Goal: Information Seeking & Learning: Learn about a topic

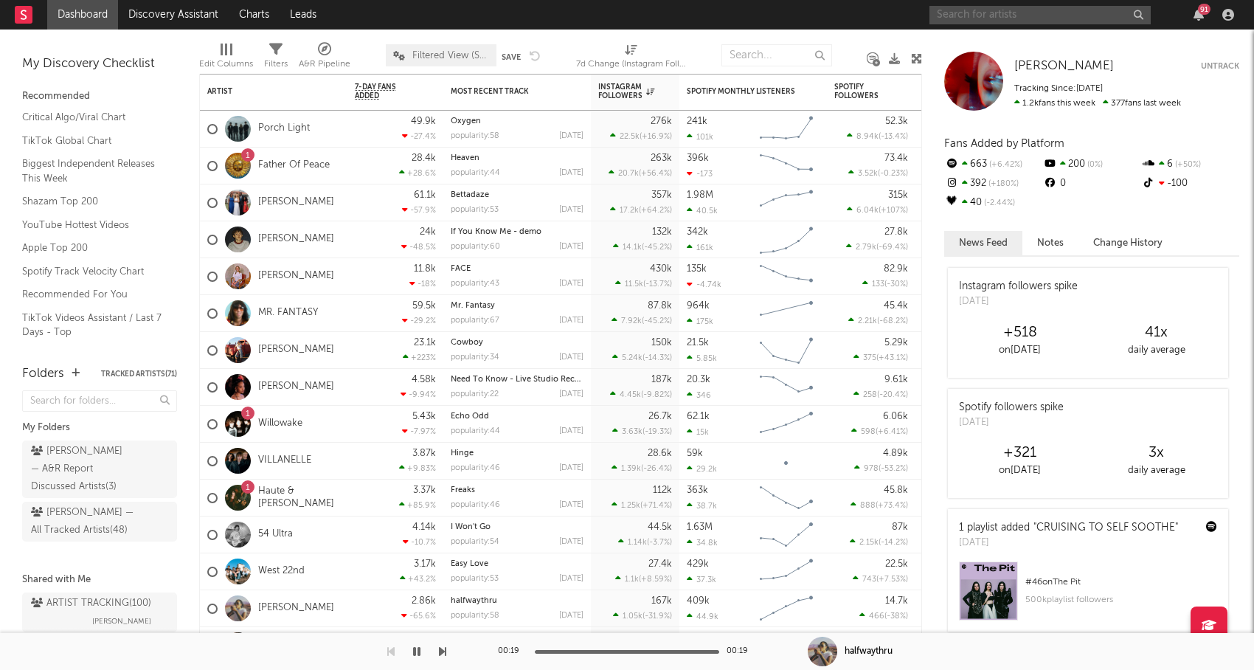
click at [971, 9] on input "text" at bounding box center [1039, 15] width 221 height 18
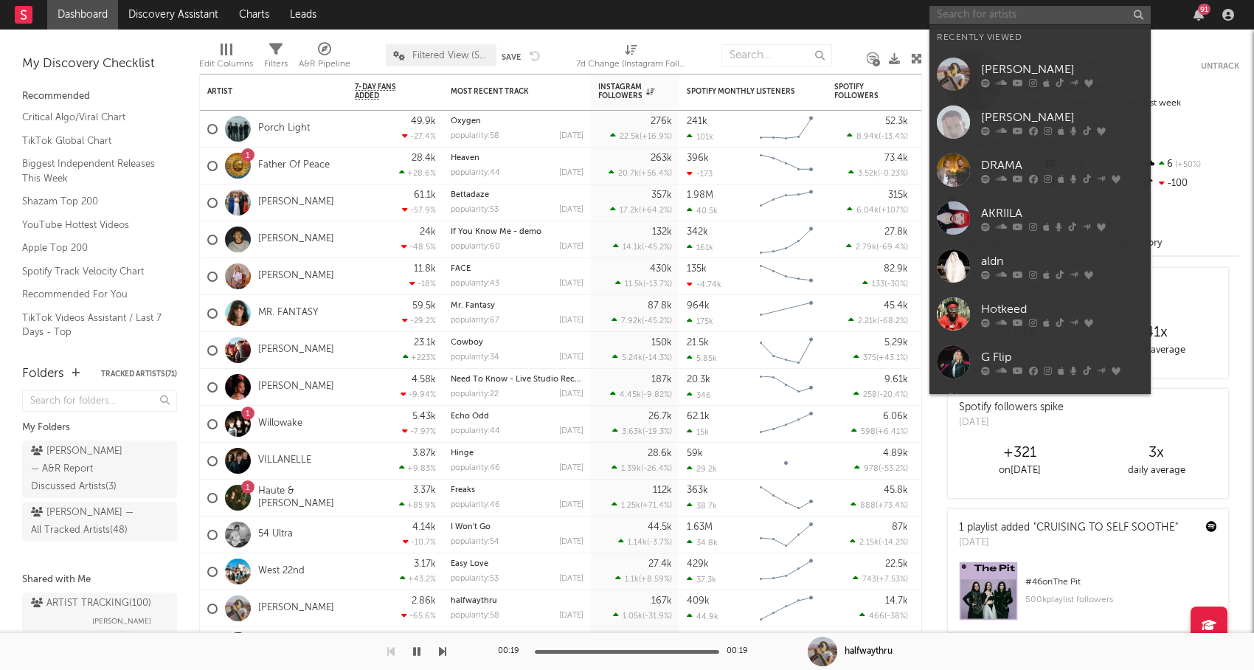
paste input "[PERSON_NAME]"
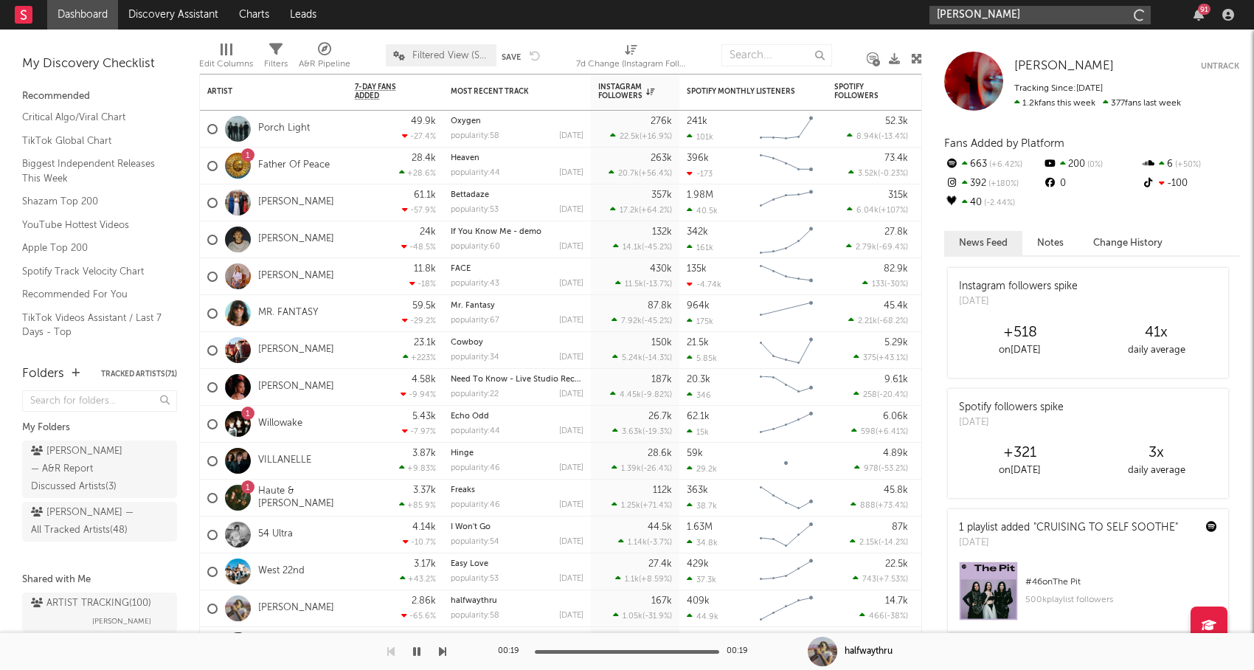
type input "[PERSON_NAME]"
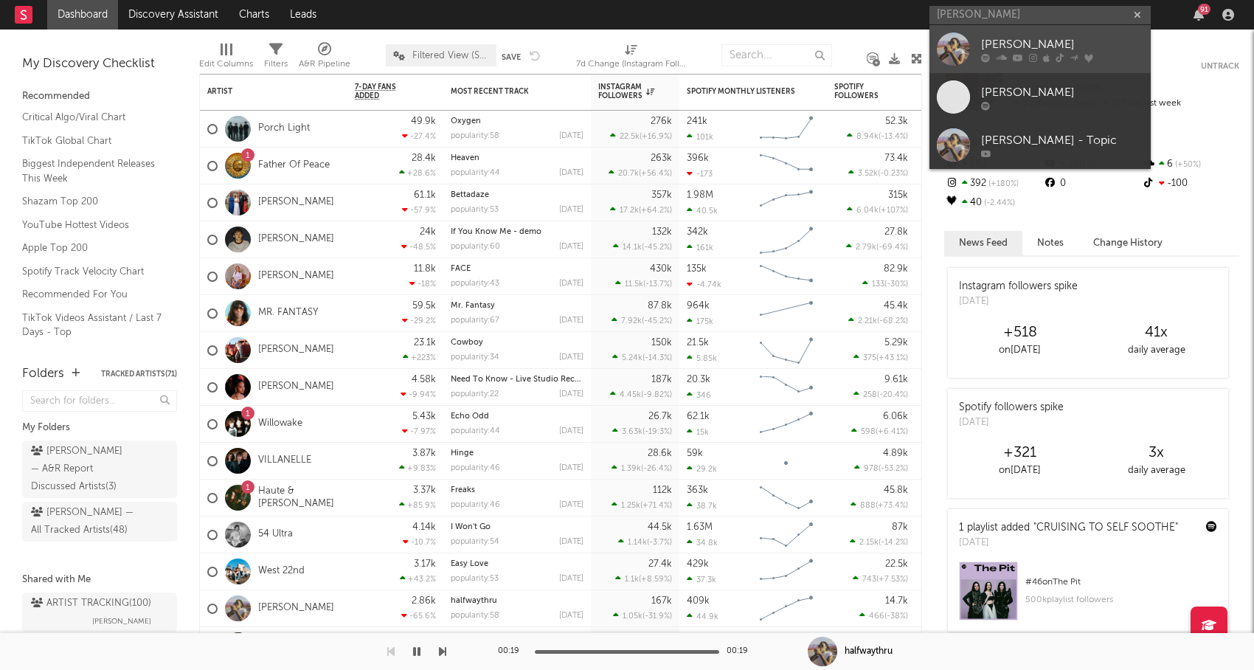
click at [1080, 53] on div at bounding box center [1062, 57] width 162 height 9
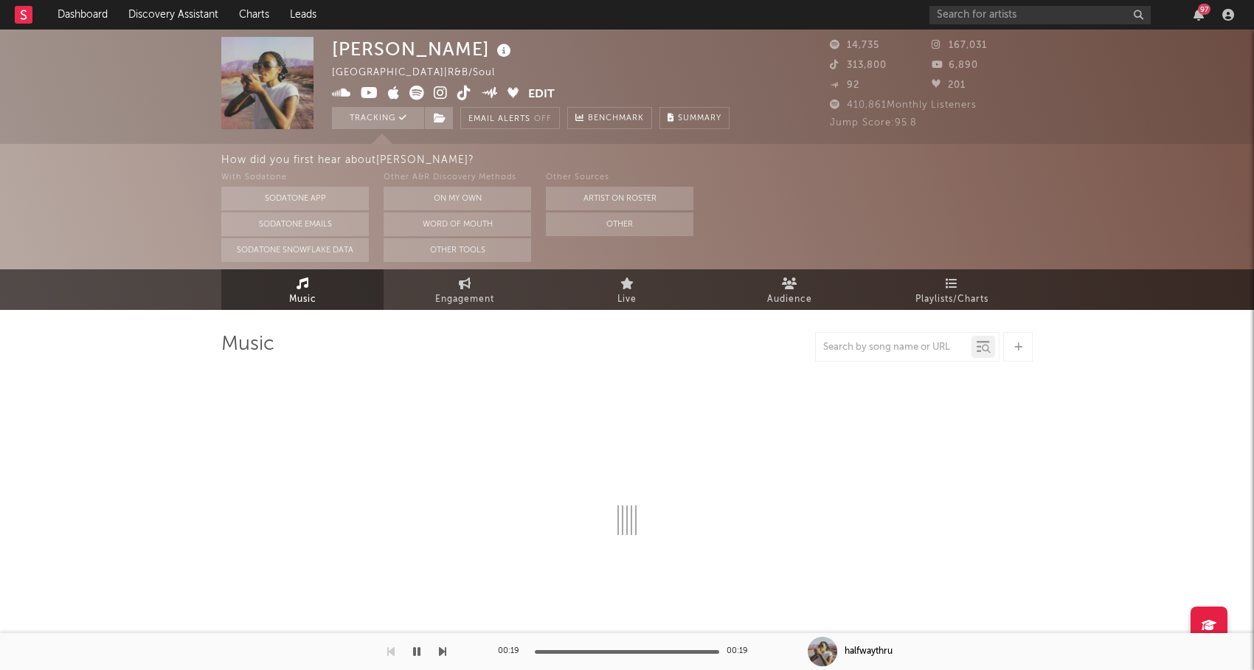
select select "6m"
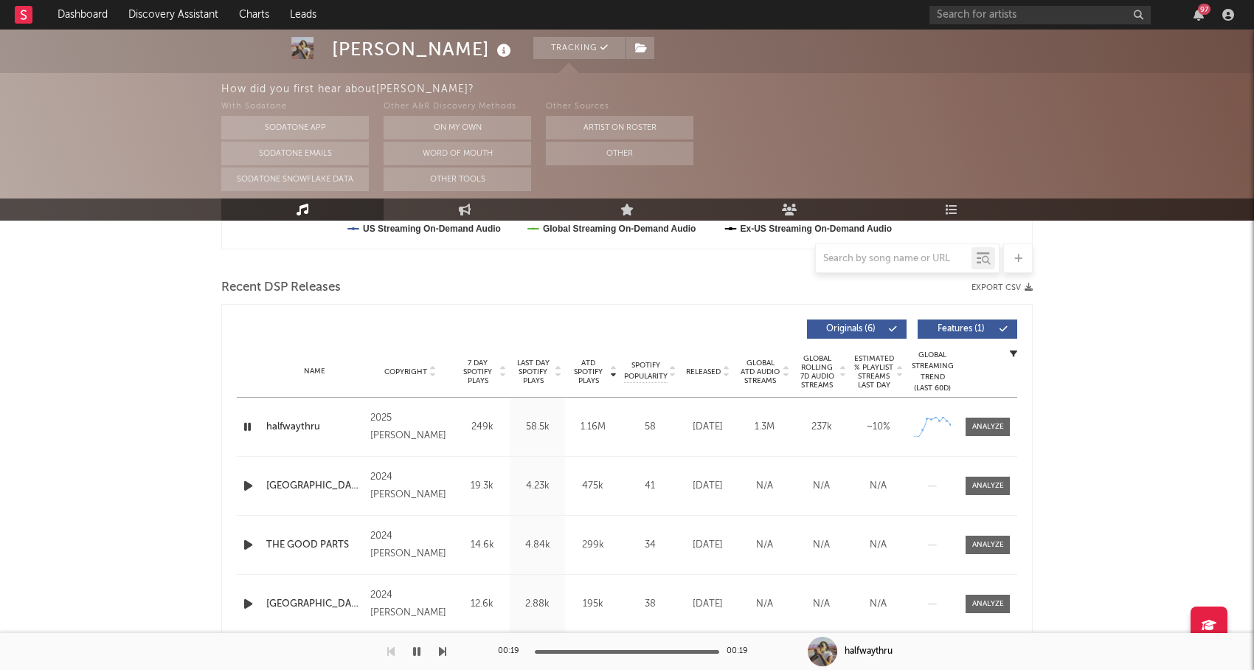
scroll to position [600, 0]
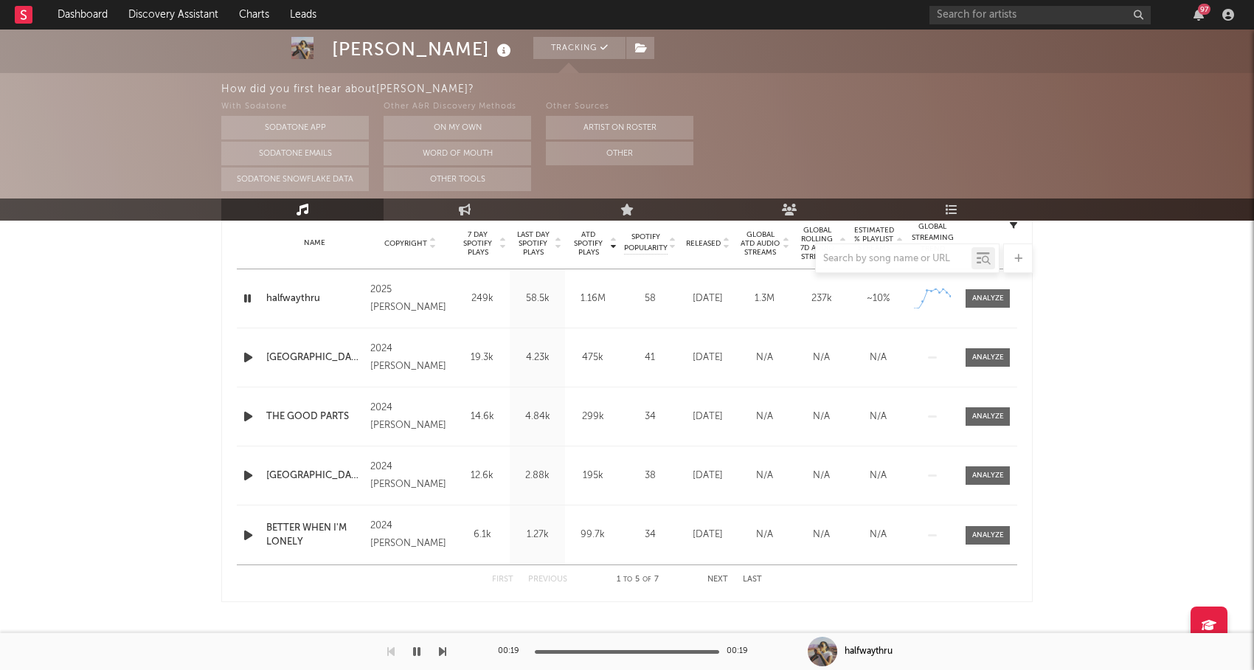
click at [246, 299] on icon "button" at bounding box center [247, 298] width 14 height 18
click at [246, 299] on icon "button" at bounding box center [247, 298] width 15 height 18
click at [591, 245] on div at bounding box center [626, 257] width 811 height 29
click at [588, 242] on span "ATD Spotify Plays" at bounding box center [588, 243] width 39 height 27
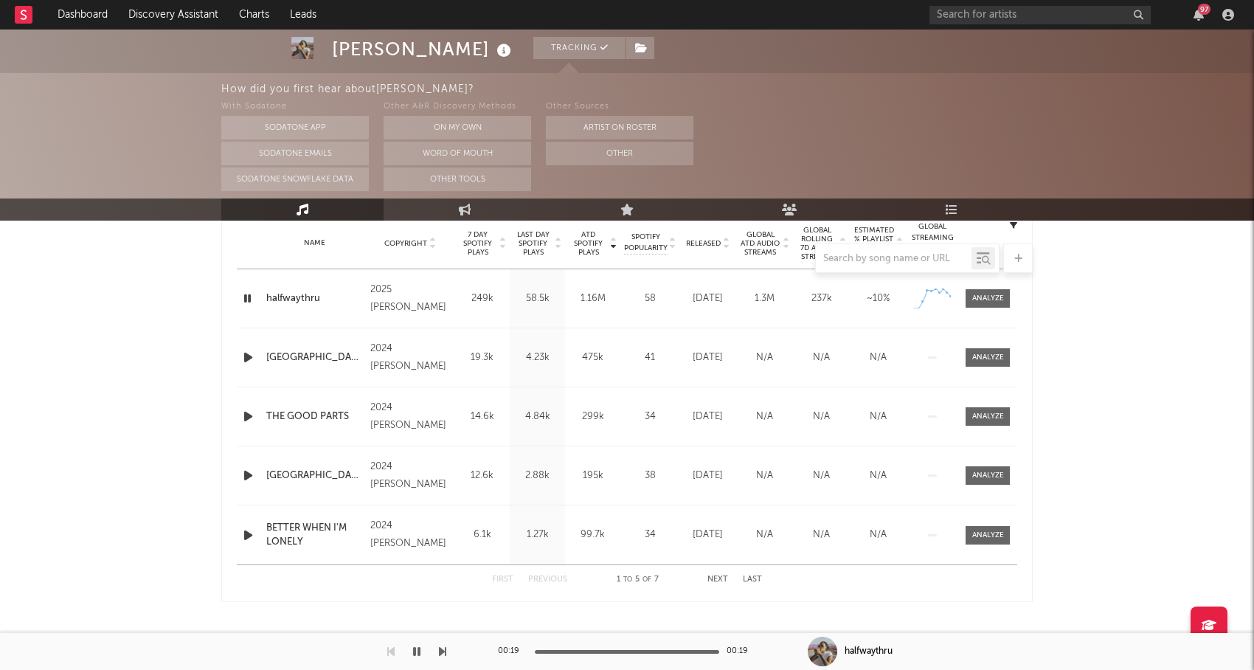
click at [246, 293] on icon "button" at bounding box center [247, 298] width 14 height 18
click at [246, 293] on icon "button" at bounding box center [247, 298] width 15 height 18
click at [253, 354] on icon "button" at bounding box center [247, 357] width 15 height 18
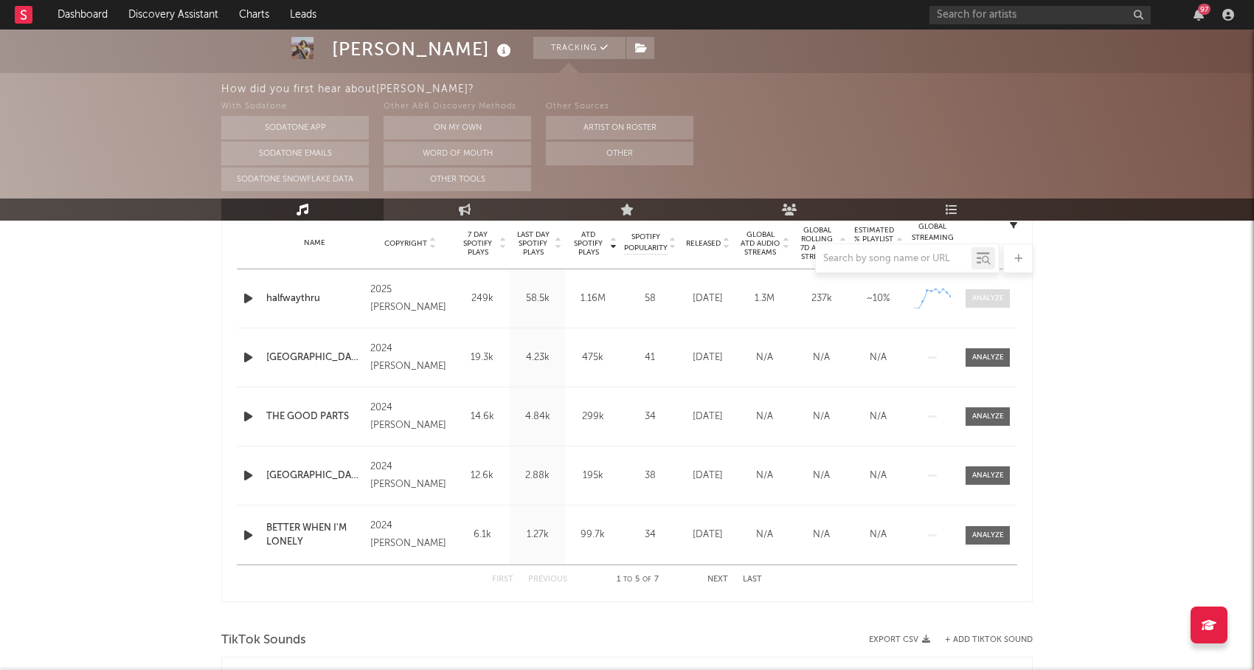
click at [981, 291] on span at bounding box center [987, 298] width 44 height 18
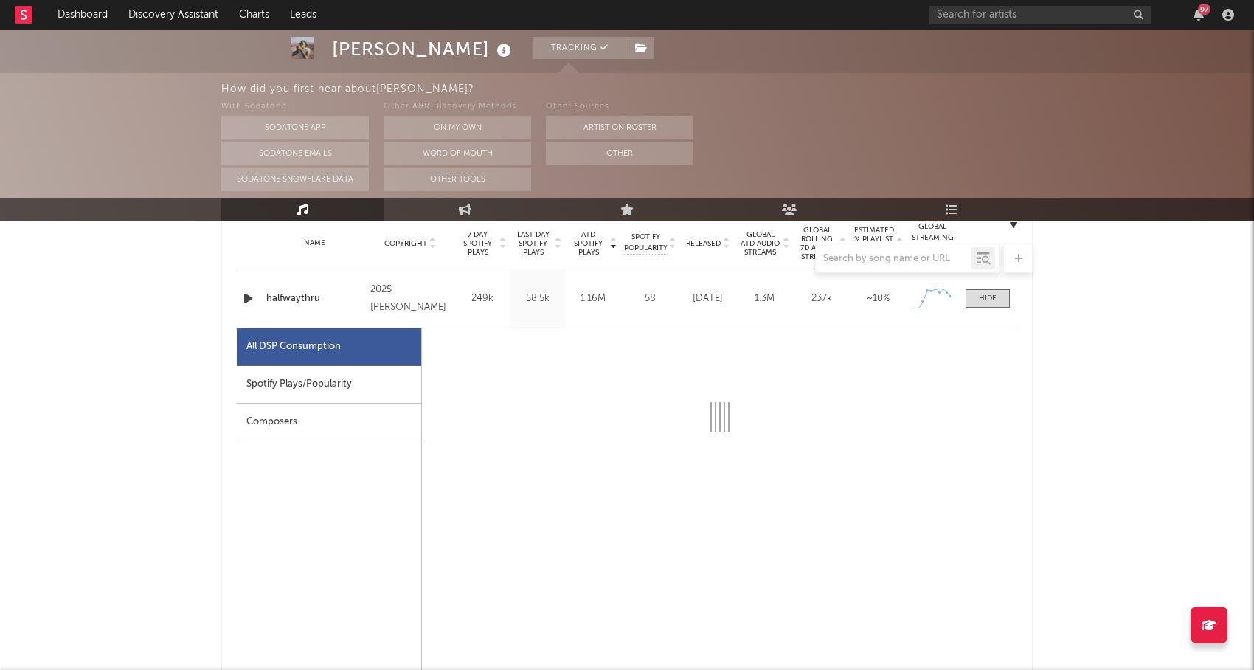
select select "1w"
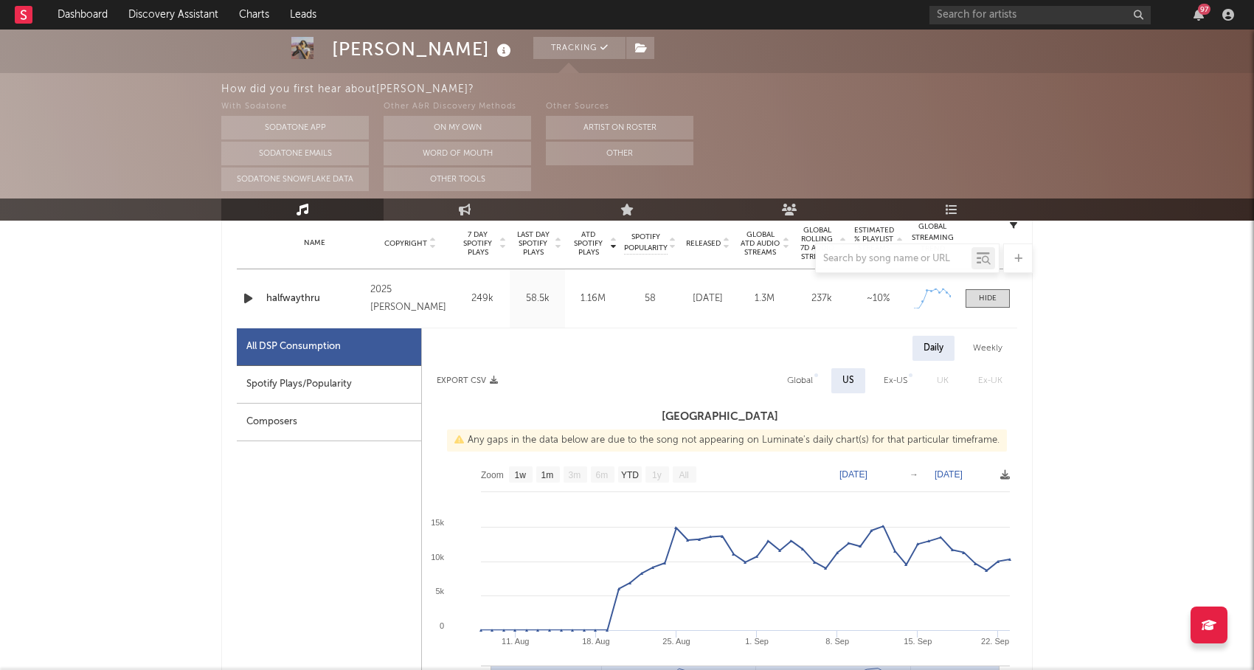
click at [373, 380] on div "Spotify Plays/Popularity" at bounding box center [329, 385] width 184 height 38
select select "1w"
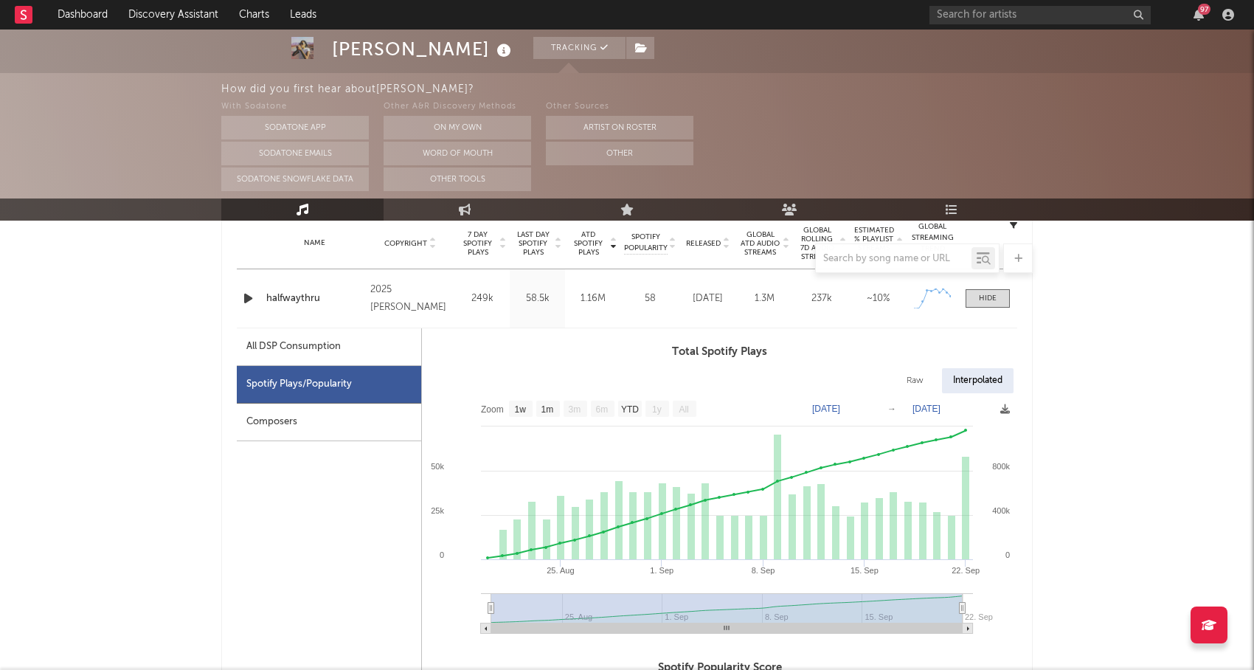
click at [342, 417] on div "Composers" at bounding box center [329, 422] width 184 height 38
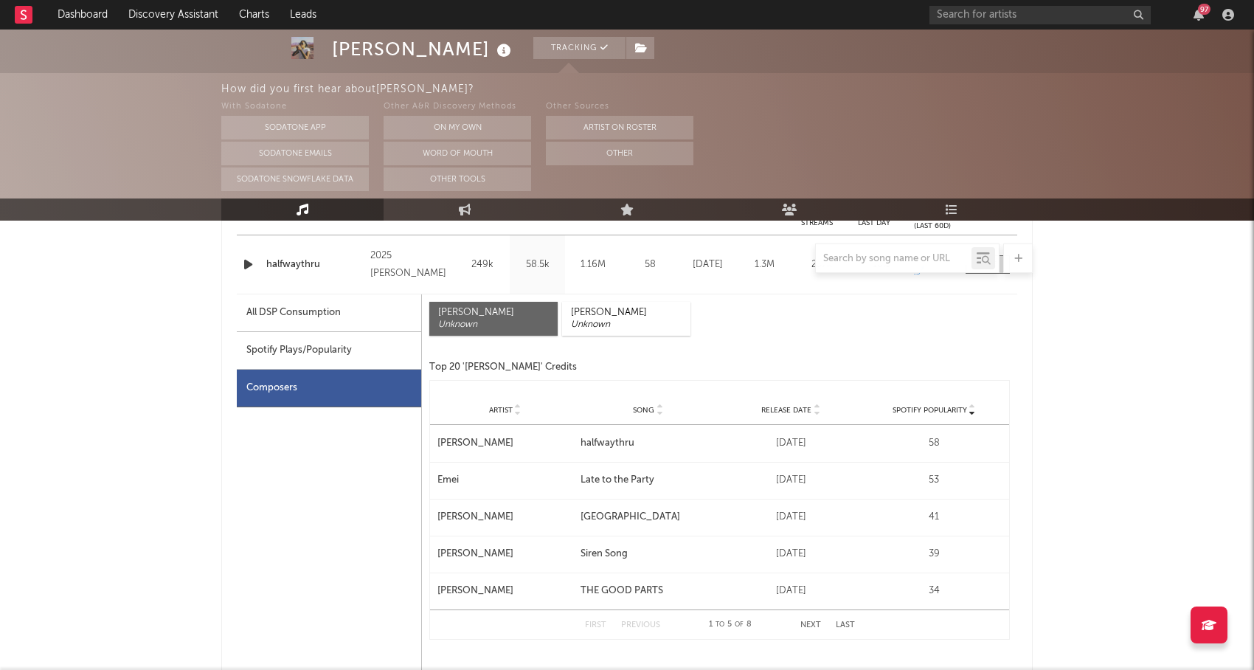
scroll to position [641, 0]
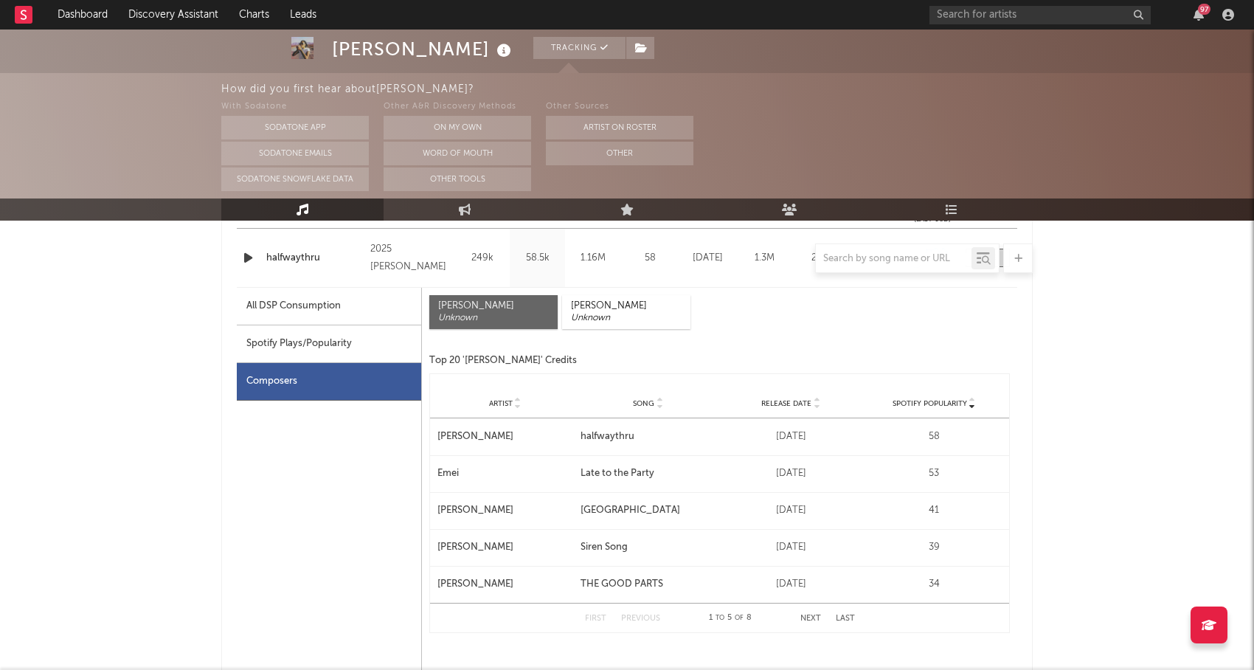
drag, startPoint x: 521, startPoint y: 305, endPoint x: 428, endPoint y: 296, distance: 93.3
click at [428, 296] on div "[PERSON_NAME] Unknown [PERSON_NAME] Unknown Top 20 '[PERSON_NAME]' Credits Spot…" at bounding box center [719, 466] width 595 height 356
click at [198, 15] on link "Discovery Assistant" at bounding box center [173, 14] width 111 height 29
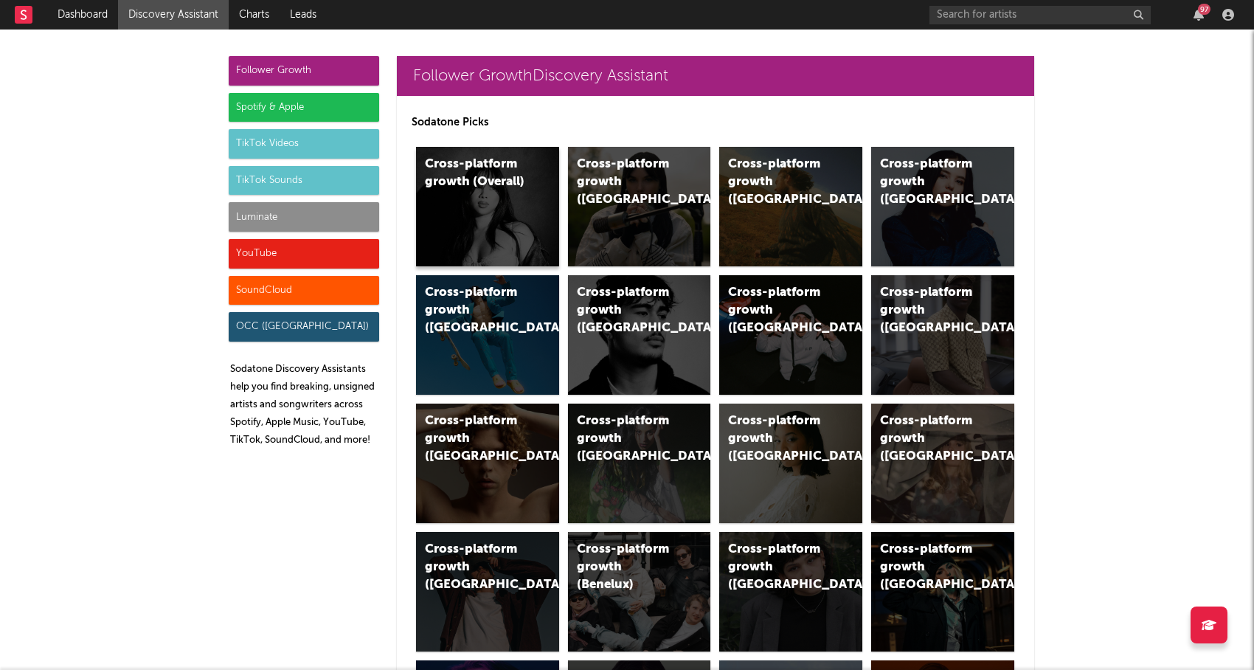
click at [508, 179] on div "Cross-platform growth (Overall)" at bounding box center [475, 173] width 100 height 35
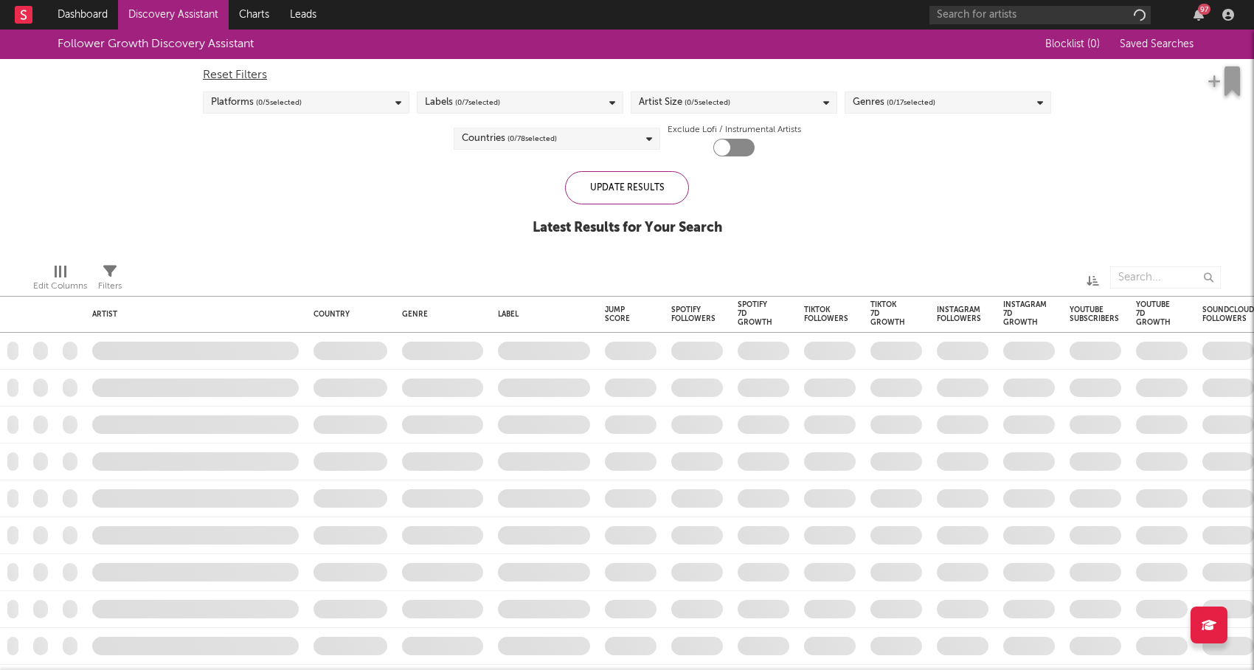
checkbox input "true"
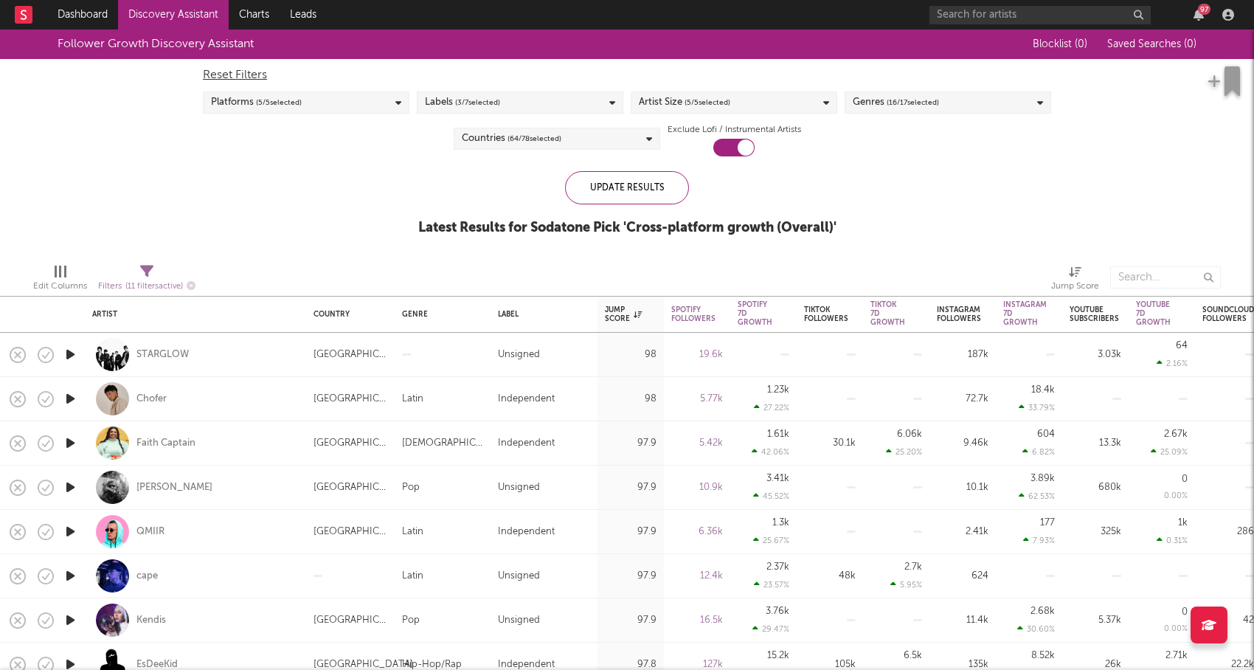
click at [538, 100] on div "Labels ( 3 / 7 selected)" at bounding box center [520, 102] width 206 height 22
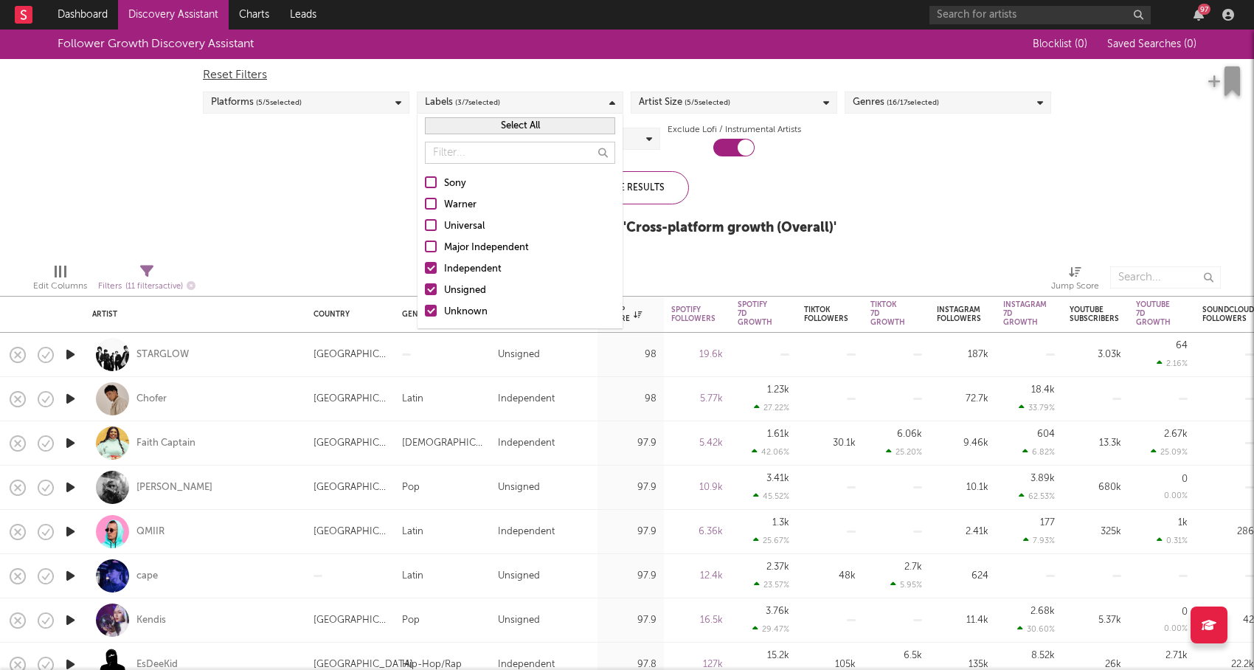
click at [509, 267] on div "Independent" at bounding box center [529, 269] width 171 height 18
click at [425, 267] on input "Independent" at bounding box center [425, 269] width 0 height 18
click at [493, 311] on div "Unknown" at bounding box center [529, 312] width 171 height 18
click at [425, 311] on input "Unknown" at bounding box center [425, 312] width 0 height 18
click at [887, 172] on div "Follower Growth Discovery Assistant Blocklist ( 0 ) Saved Searches ( 0 ) Reset …" at bounding box center [627, 140] width 1254 height 222
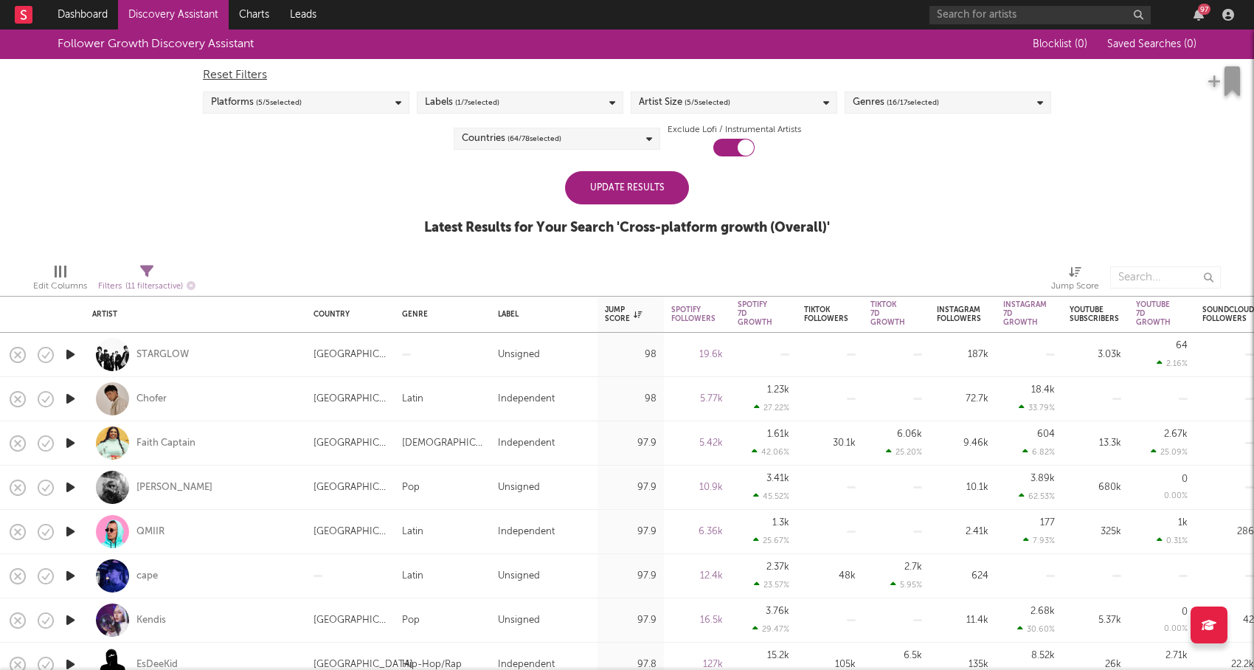
click at [896, 97] on span "( 16 / 17 selected)" at bounding box center [912, 103] width 52 height 18
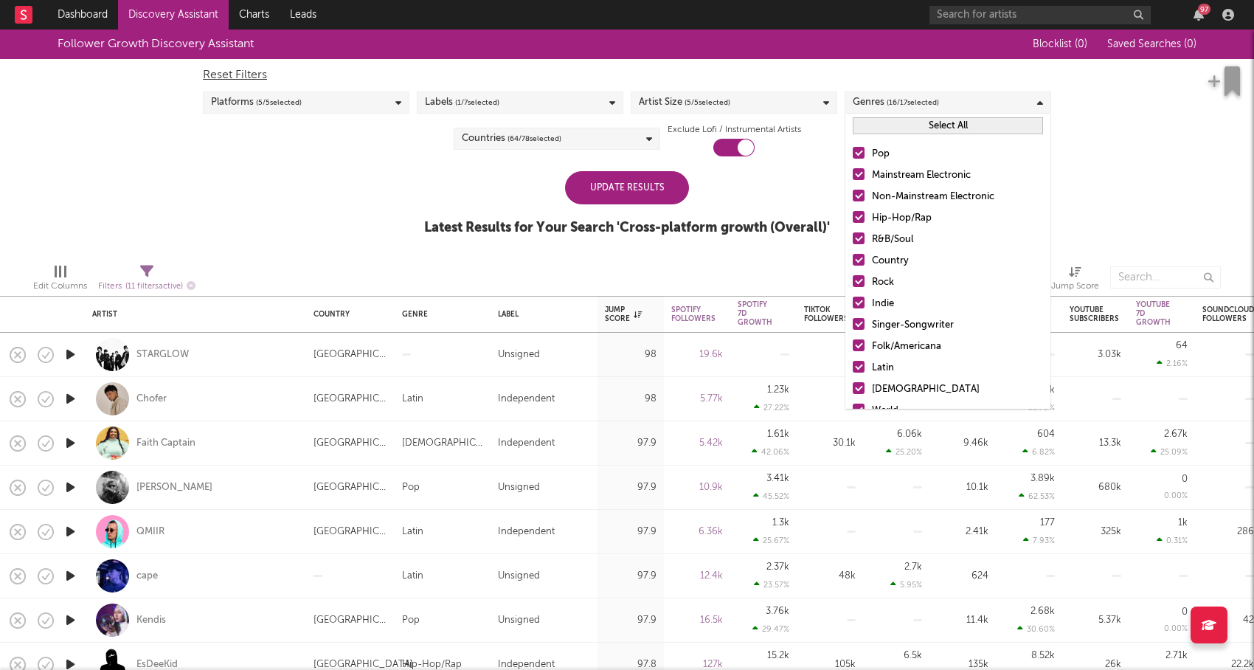
click at [898, 175] on div "Mainstream Electronic" at bounding box center [957, 176] width 171 height 18
click at [852, 175] on input "Mainstream Electronic" at bounding box center [852, 176] width 0 height 18
click at [856, 192] on div at bounding box center [858, 196] width 12 height 12
click at [852, 192] on input "Non-Mainstream Electronic" at bounding box center [852, 197] width 0 height 18
click at [856, 215] on div at bounding box center [858, 217] width 12 height 12
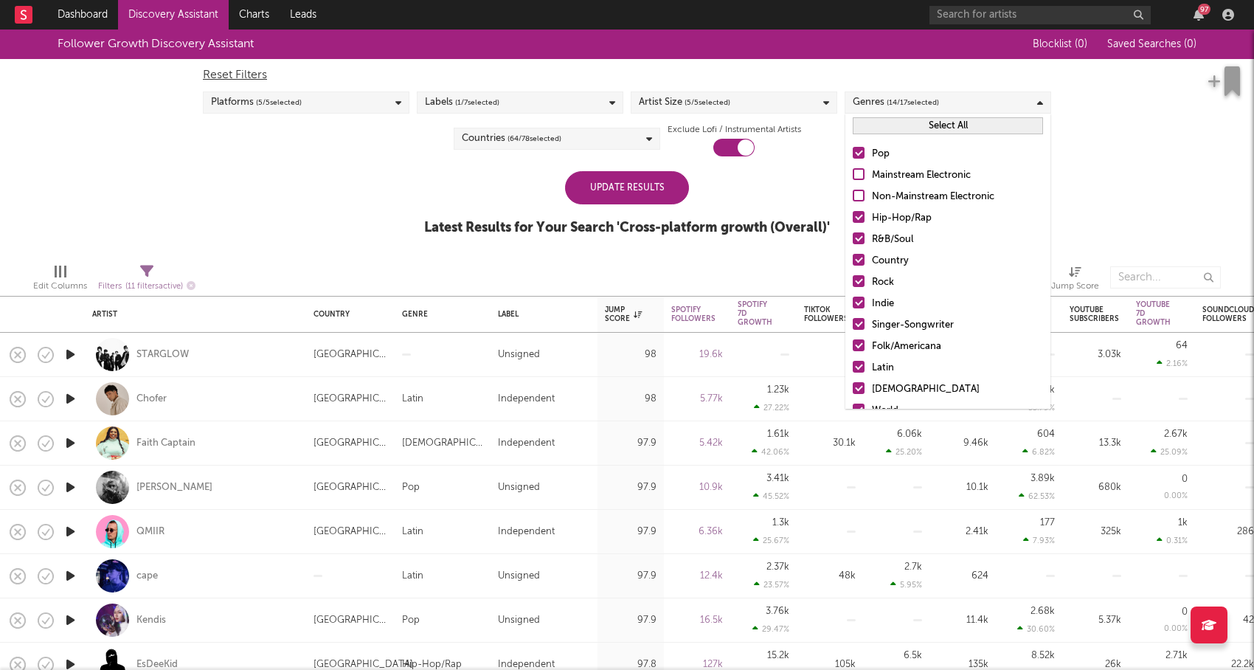
click at [852, 215] on input "Hip-Hop/Rap" at bounding box center [852, 218] width 0 height 18
click at [857, 257] on div at bounding box center [858, 260] width 12 height 12
click at [852, 257] on input "Country" at bounding box center [852, 261] width 0 height 18
click at [858, 278] on div at bounding box center [858, 281] width 12 height 12
click at [852, 278] on input "Rock" at bounding box center [852, 283] width 0 height 18
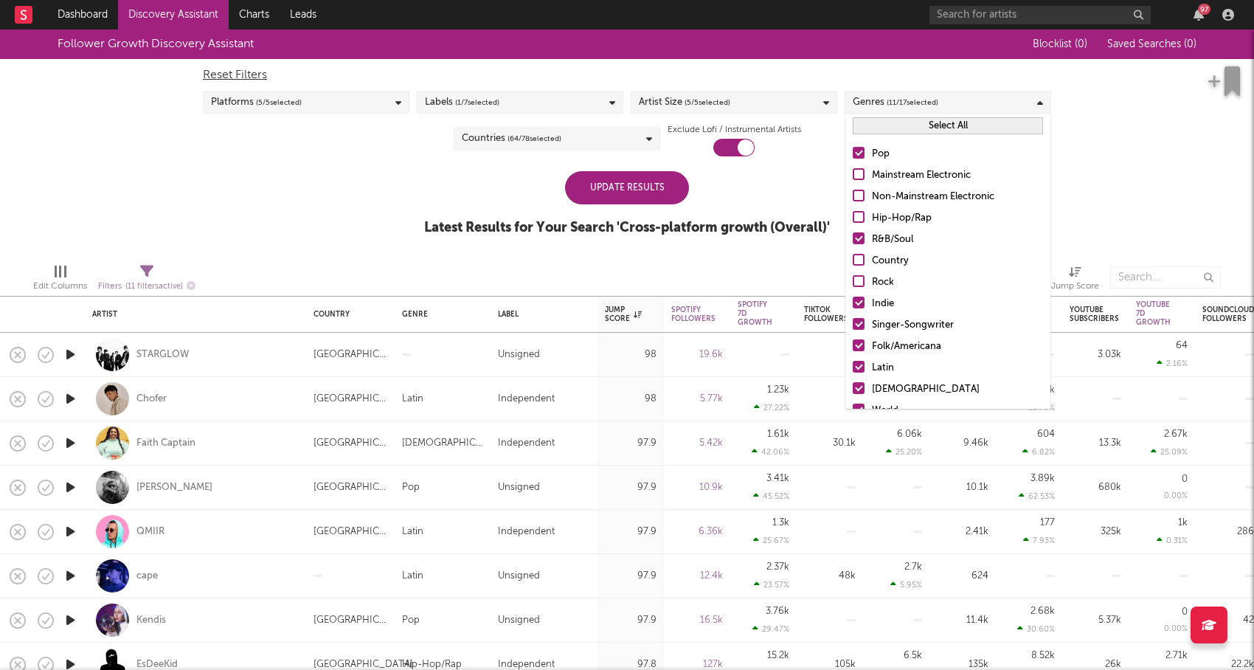
click at [861, 346] on div at bounding box center [858, 345] width 12 height 12
click at [852, 346] on input "Folk/Americana" at bounding box center [852, 347] width 0 height 18
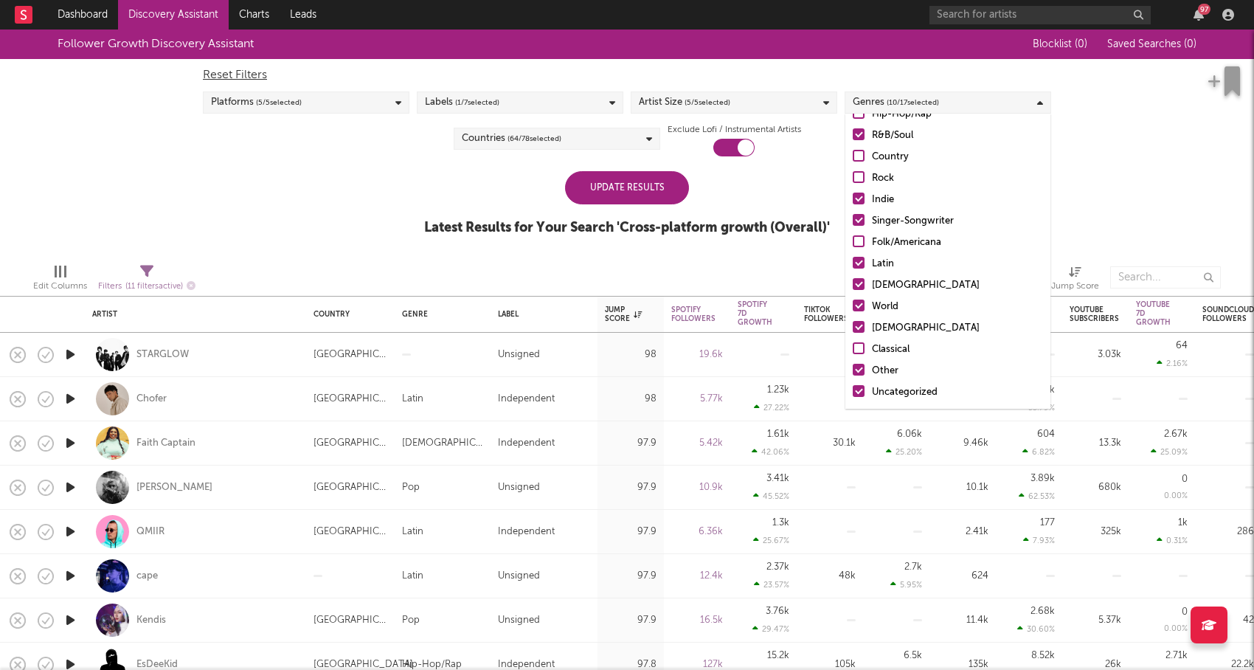
click at [861, 369] on div at bounding box center [858, 370] width 12 height 12
click at [852, 369] on input "Other" at bounding box center [852, 371] width 0 height 18
click at [860, 387] on div at bounding box center [858, 391] width 12 height 12
click at [852, 387] on input "Uncategorized" at bounding box center [852, 392] width 0 height 18
click at [861, 321] on div at bounding box center [858, 327] width 12 height 12
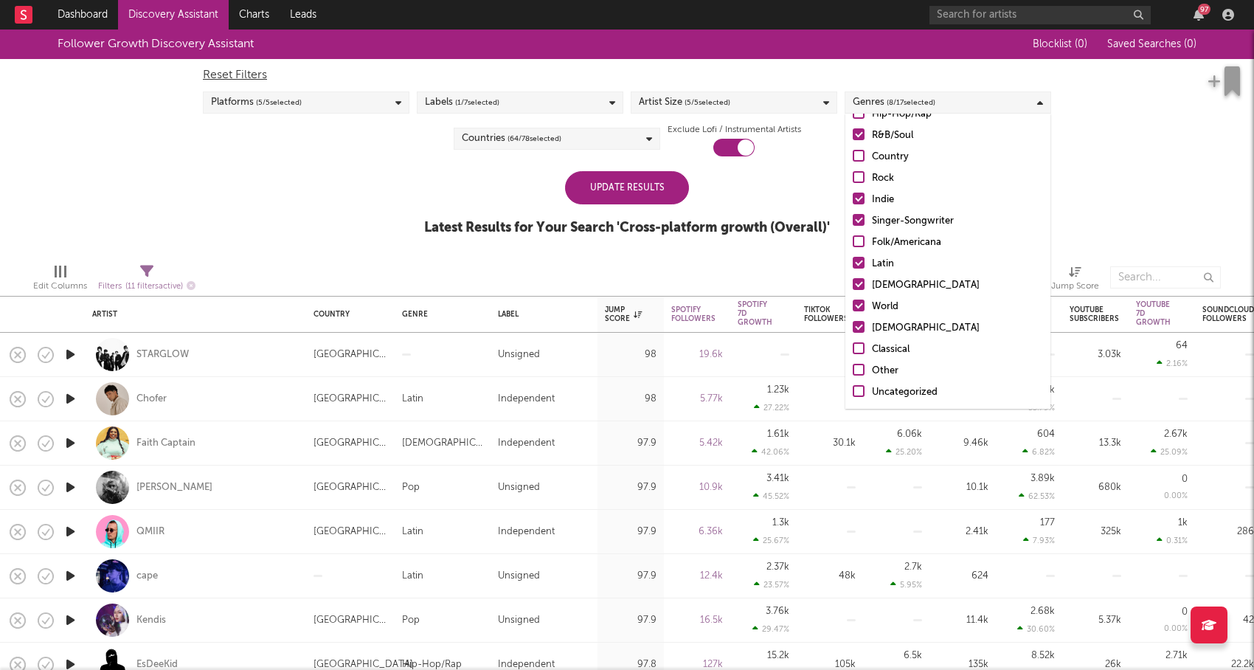
click at [852, 321] on input "[DEMOGRAPHIC_DATA]" at bounding box center [852, 328] width 0 height 18
click at [859, 298] on label "World" at bounding box center [947, 307] width 190 height 18
click at [852, 298] on input "World" at bounding box center [852, 307] width 0 height 18
click at [859, 280] on div at bounding box center [858, 284] width 12 height 12
click at [852, 280] on input "[DEMOGRAPHIC_DATA]" at bounding box center [852, 286] width 0 height 18
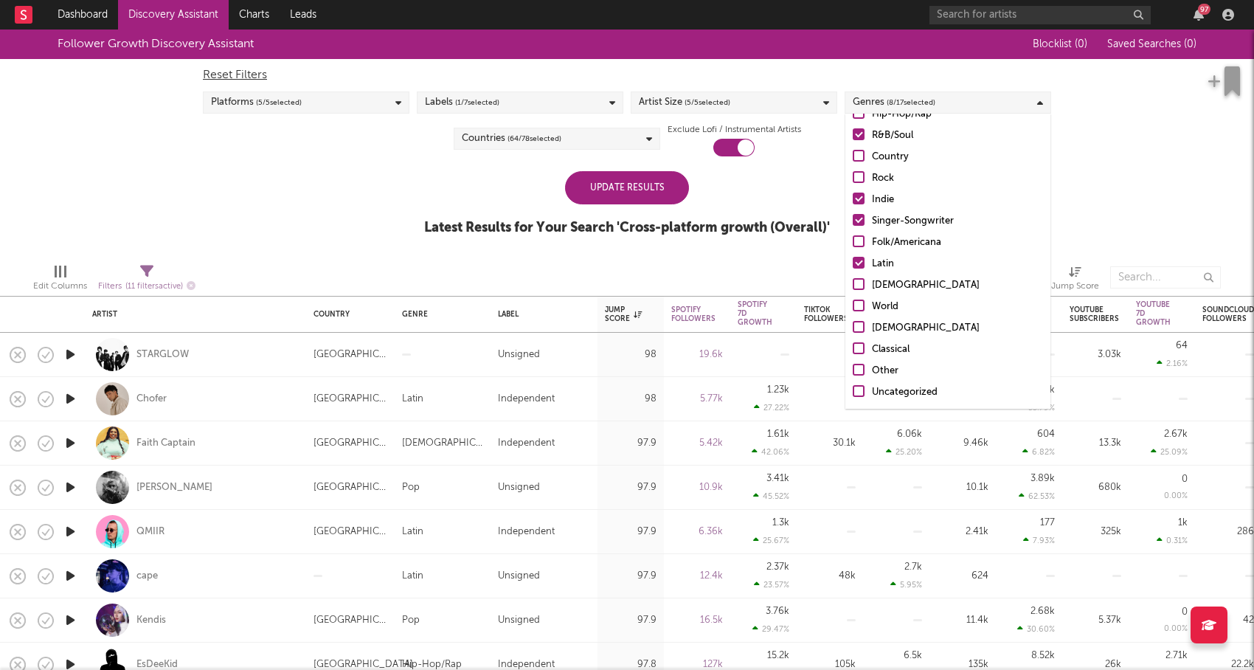
drag, startPoint x: 856, startPoint y: 255, endPoint x: 824, endPoint y: 290, distance: 47.5
click at [856, 255] on label "Latin" at bounding box center [947, 264] width 190 height 18
click at [852, 255] on input "Latin" at bounding box center [852, 264] width 0 height 18
click at [802, 203] on div "Update Results Latest Results for Your Search ' Cross-platform growth (Overall)…" at bounding box center [627, 211] width 406 height 80
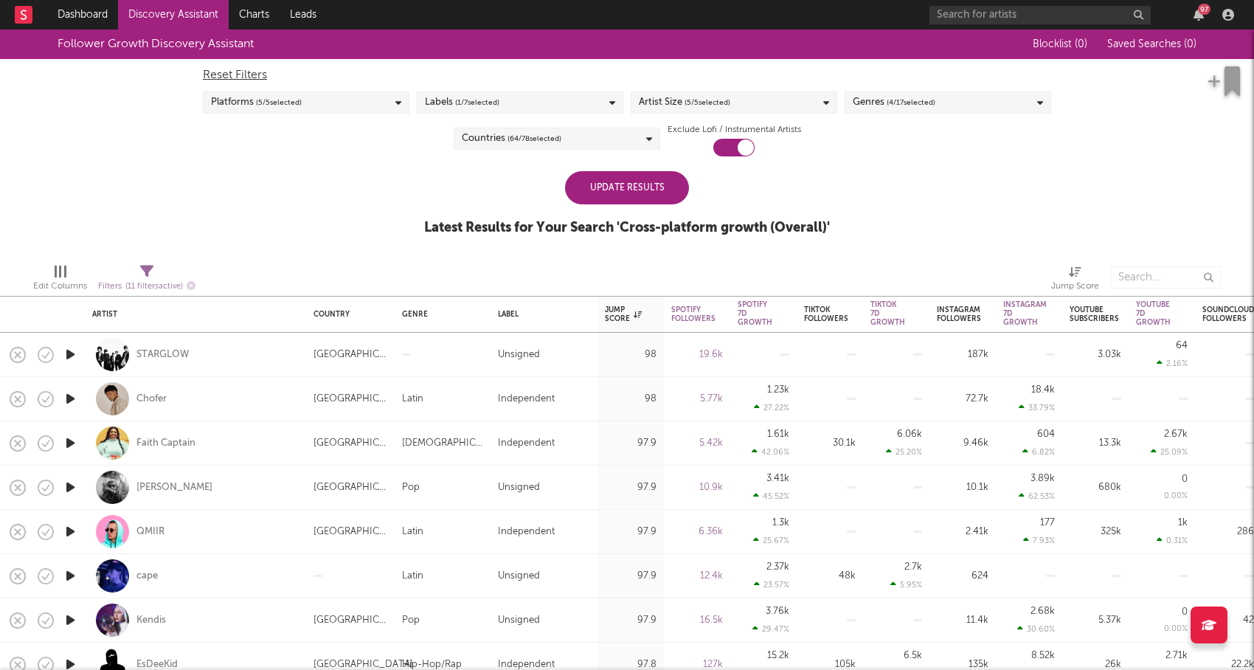
click at [378, 100] on div "Platforms ( 5 / 5 selected)" at bounding box center [306, 102] width 206 height 22
click at [274, 245] on div "Instagram" at bounding box center [315, 248] width 171 height 18
click at [211, 245] on input "Instagram" at bounding box center [211, 248] width 0 height 18
click at [248, 225] on div "SoundCloud" at bounding box center [315, 227] width 171 height 18
click at [211, 225] on input "SoundCloud" at bounding box center [211, 227] width 0 height 18
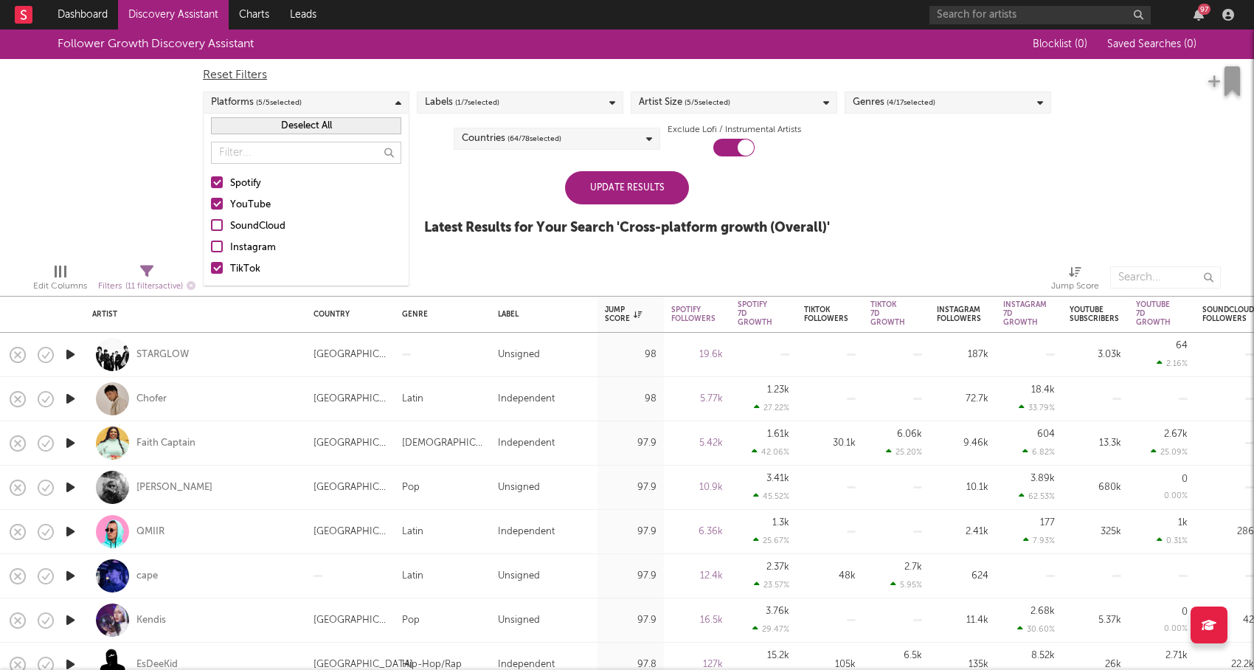
click at [230, 205] on div "YouTube" at bounding box center [315, 205] width 171 height 18
click at [211, 205] on input "YouTube" at bounding box center [211, 205] width 0 height 18
click at [218, 181] on div at bounding box center [217, 182] width 12 height 12
click at [211, 181] on input "Spotify" at bounding box center [211, 184] width 0 height 18
click at [625, 195] on div "Update Results" at bounding box center [627, 187] width 124 height 33
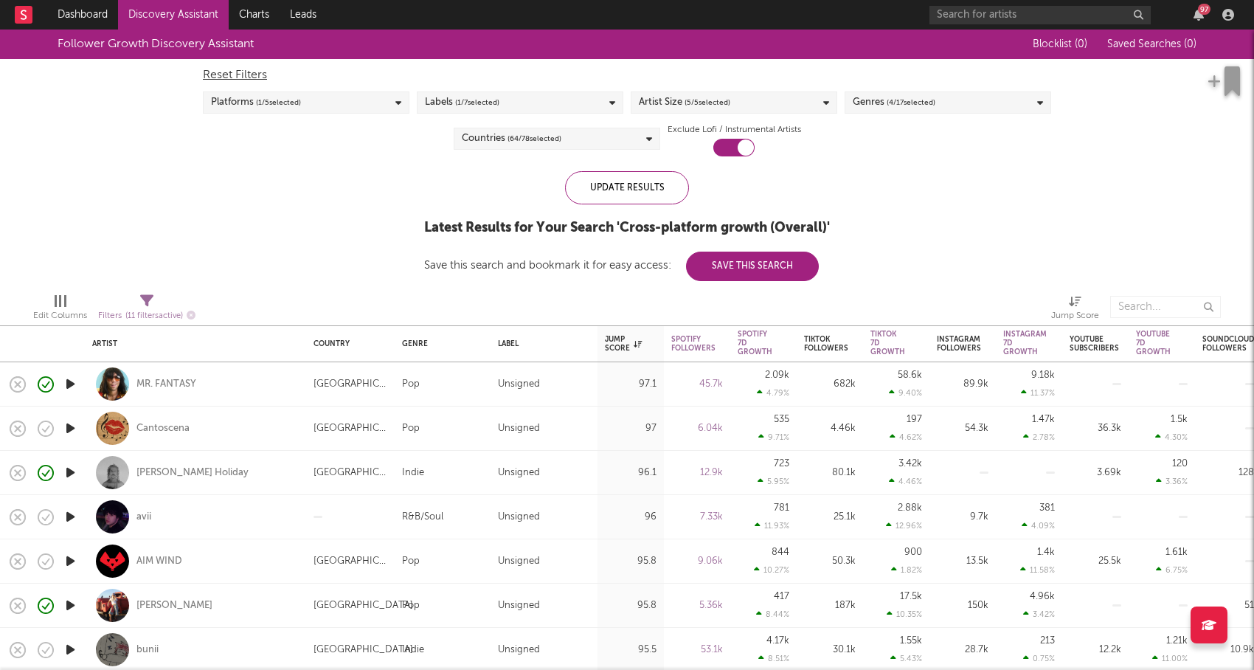
click at [599, 141] on div "Countries ( 64 / 78 selected)" at bounding box center [556, 139] width 206 height 22
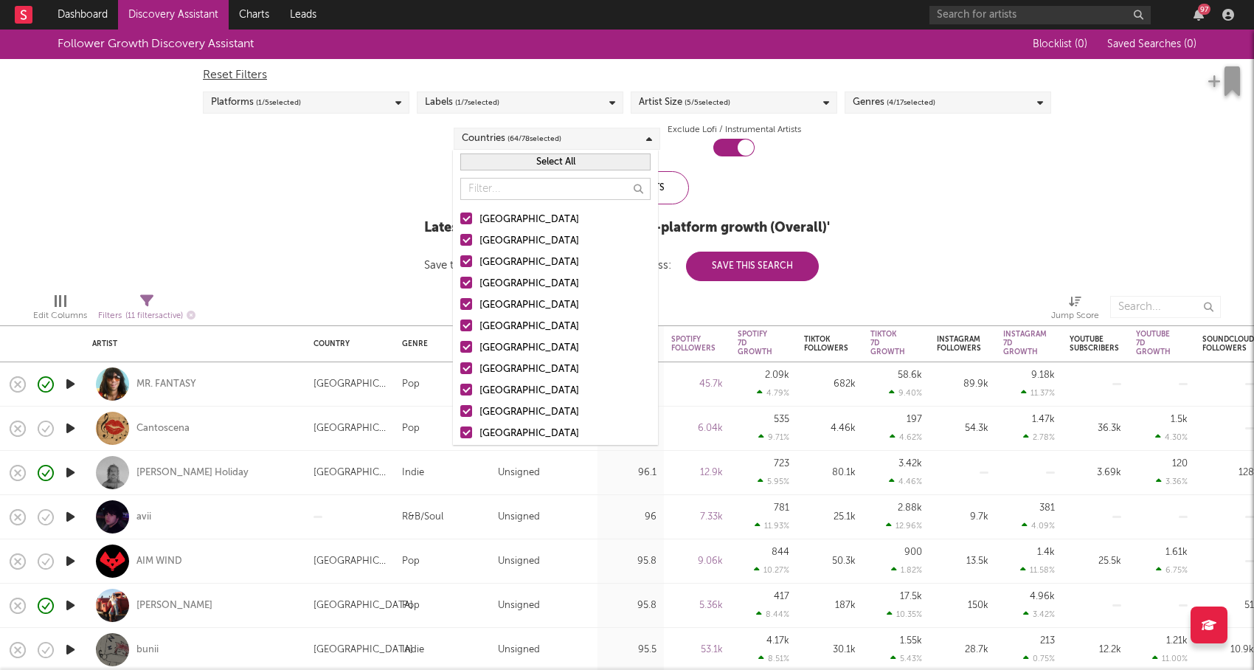
click at [566, 164] on button "Select All" at bounding box center [555, 161] width 190 height 17
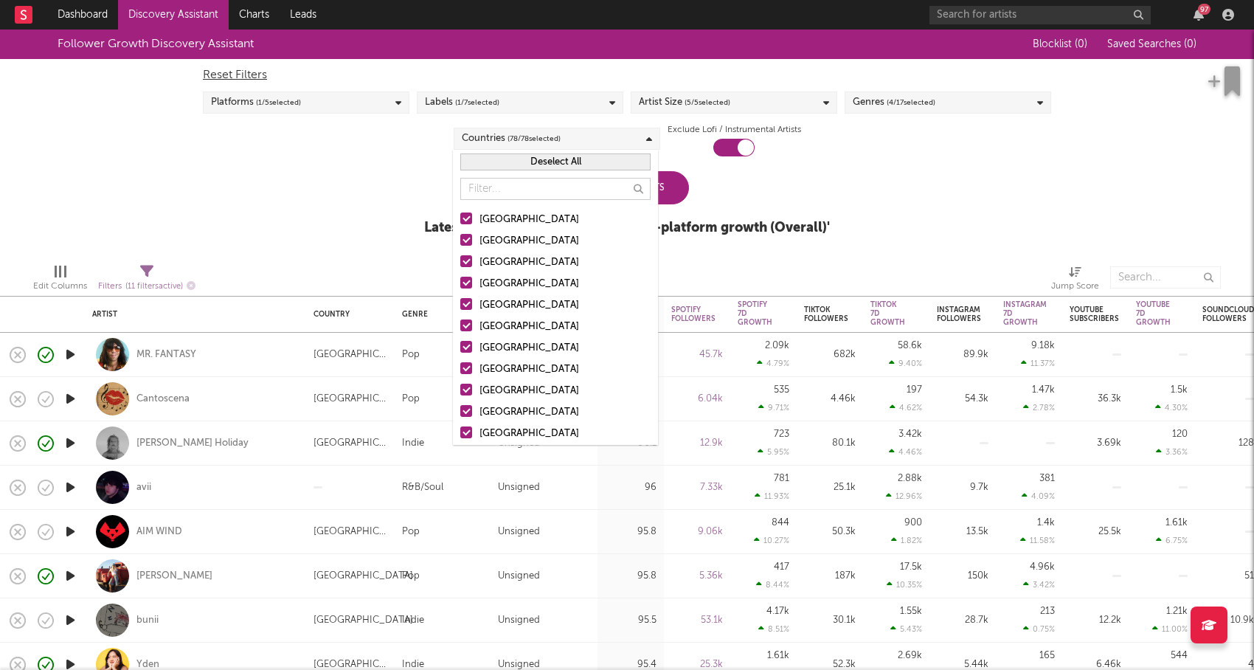
click at [566, 164] on button "Deselect All" at bounding box center [555, 161] width 190 height 17
drag, startPoint x: 473, startPoint y: 216, endPoint x: 796, endPoint y: 192, distance: 323.1
click at [473, 216] on label "[GEOGRAPHIC_DATA]" at bounding box center [555, 220] width 190 height 18
click at [460, 216] on input "[GEOGRAPHIC_DATA]" at bounding box center [460, 220] width 0 height 18
click at [796, 192] on div "Update Results Latest Results for Your Search ' Cross-platform growth (Overall)…" at bounding box center [627, 211] width 406 height 80
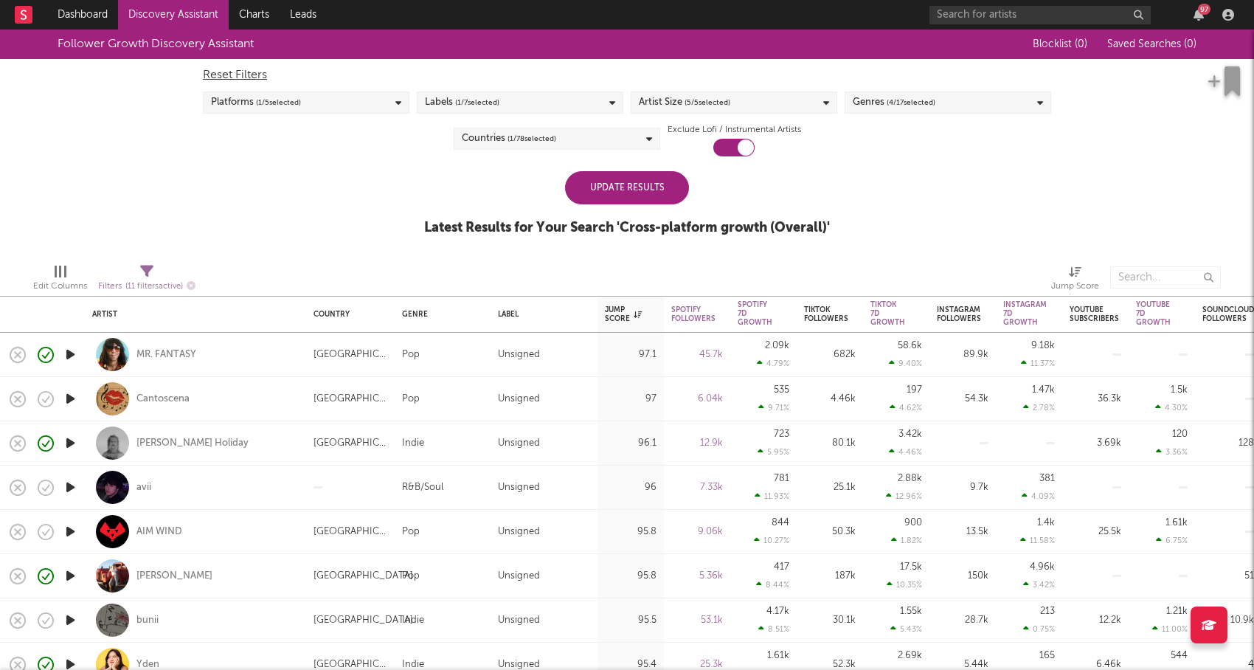
click at [639, 186] on div "Update Results" at bounding box center [627, 187] width 124 height 33
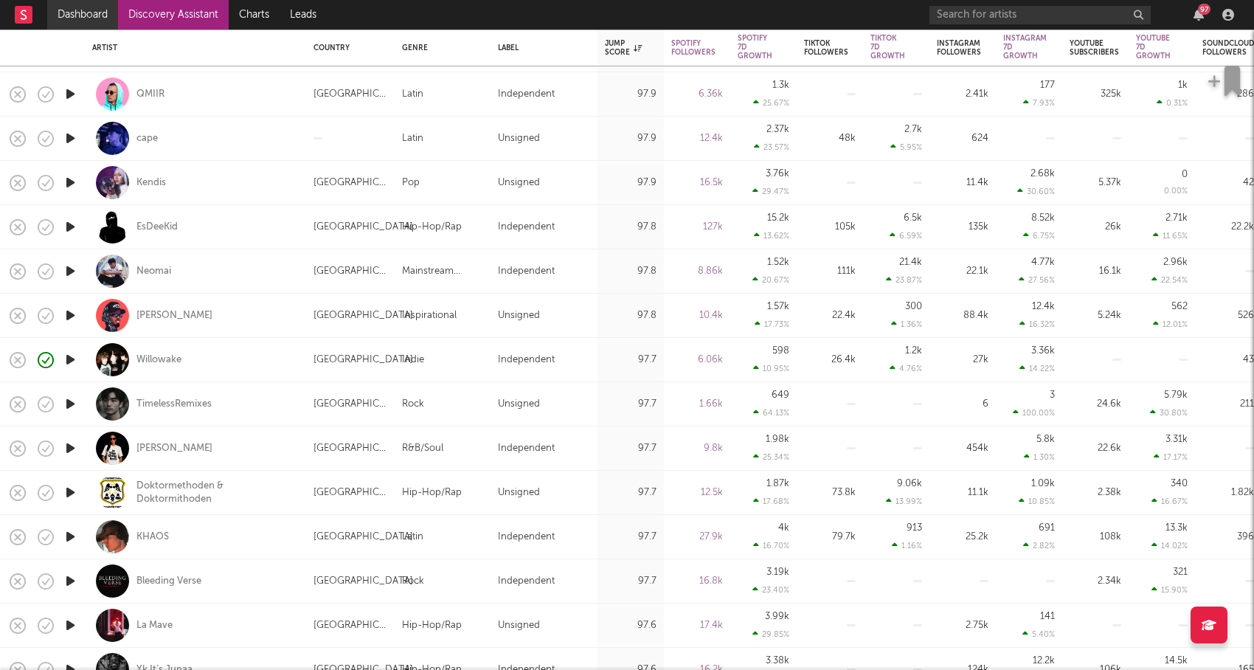
click at [83, 15] on link "Dashboard" at bounding box center [82, 14] width 71 height 29
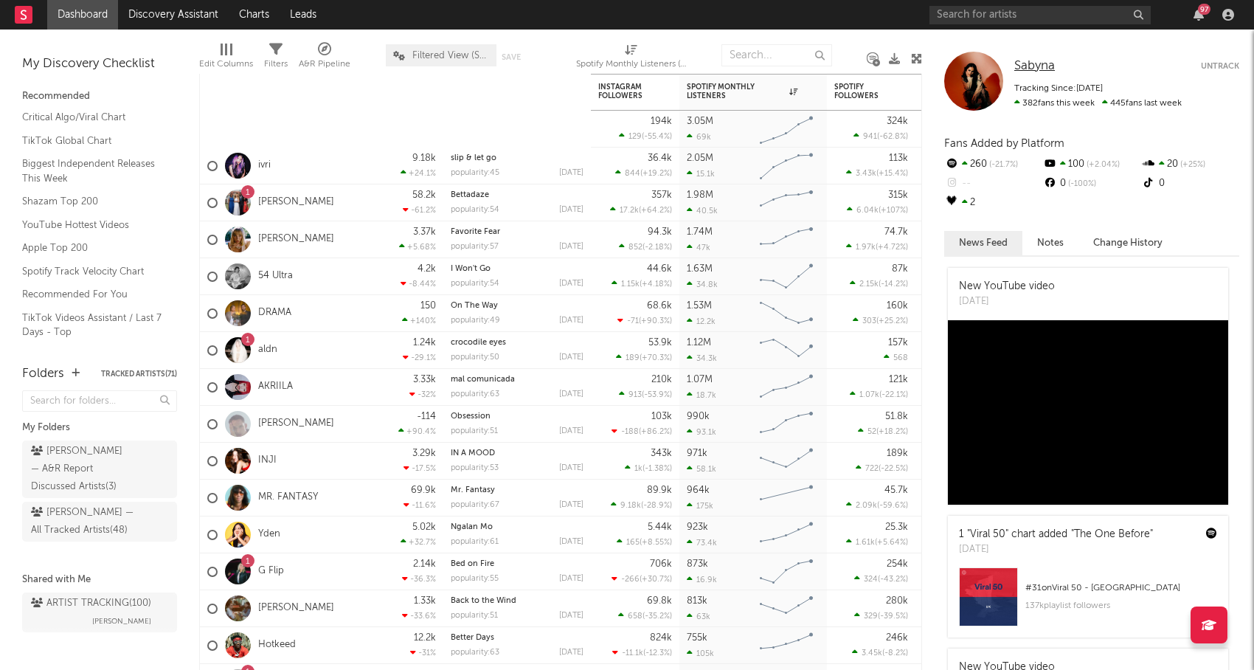
click at [1042, 60] on span "Sabyna" at bounding box center [1034, 66] width 41 height 13
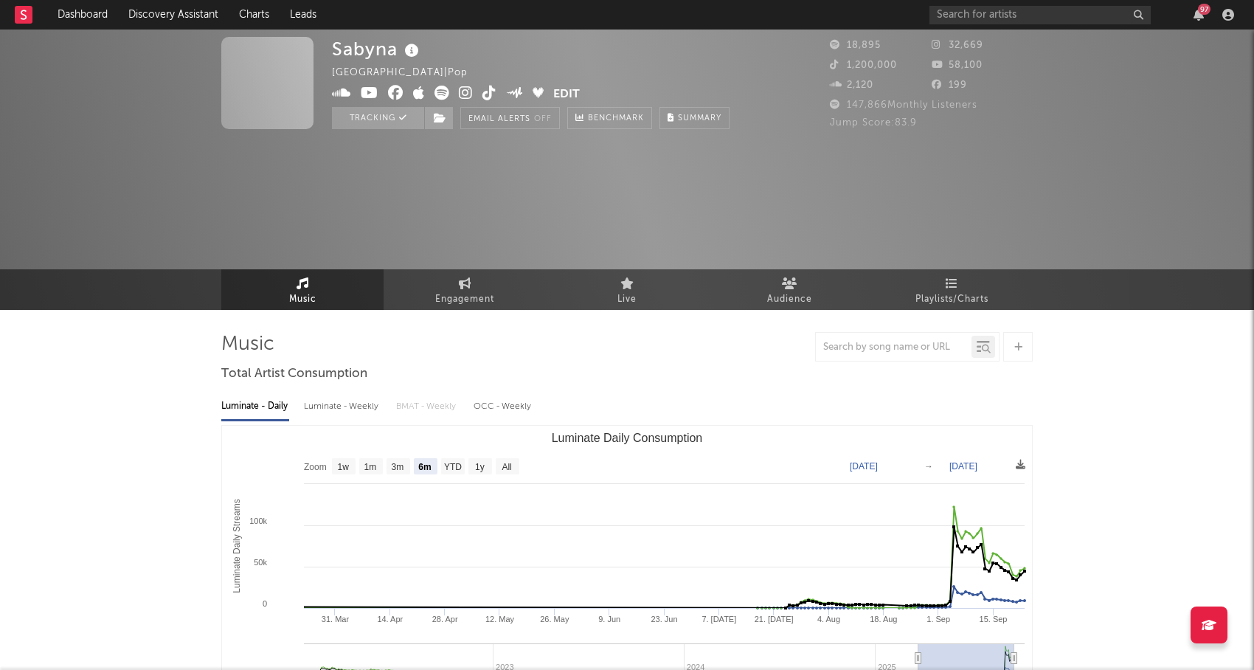
select select "6m"
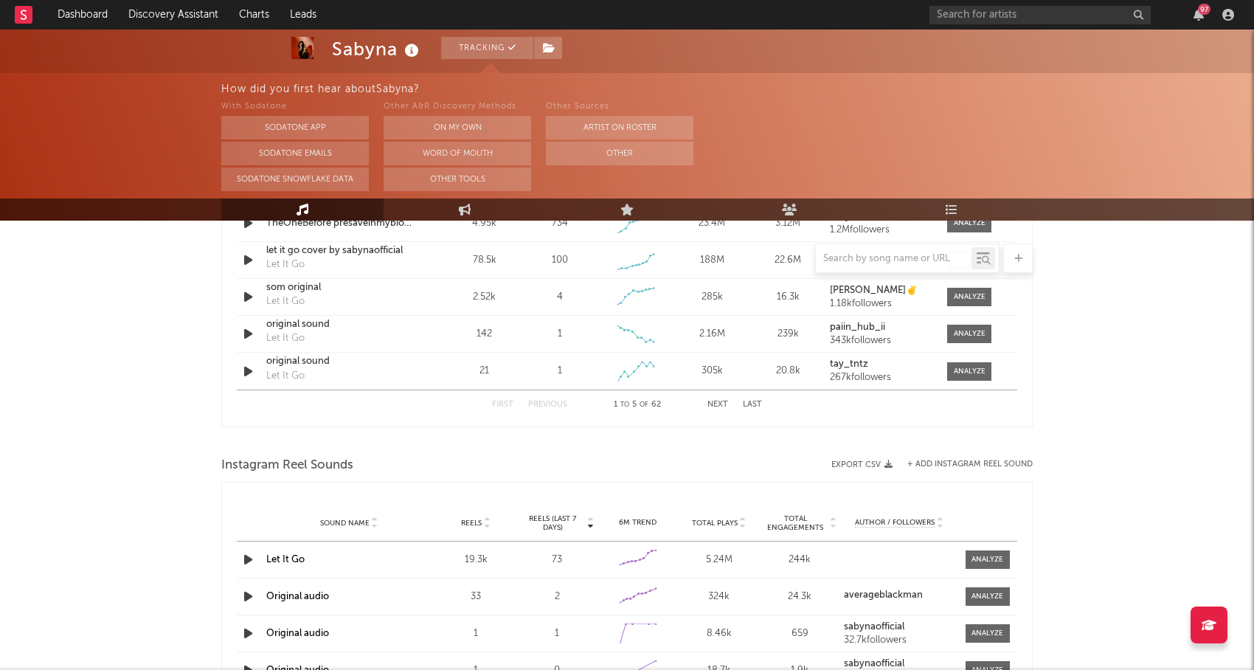
scroll to position [971, 0]
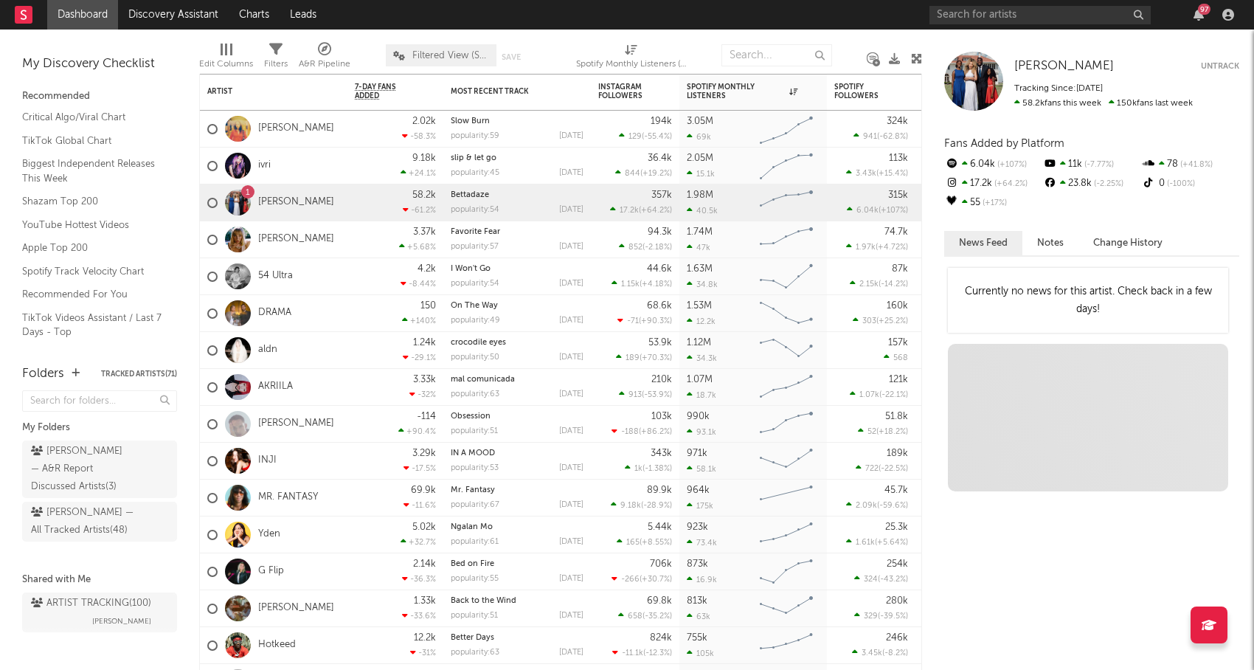
click at [913, 59] on icon at bounding box center [916, 58] width 11 height 11
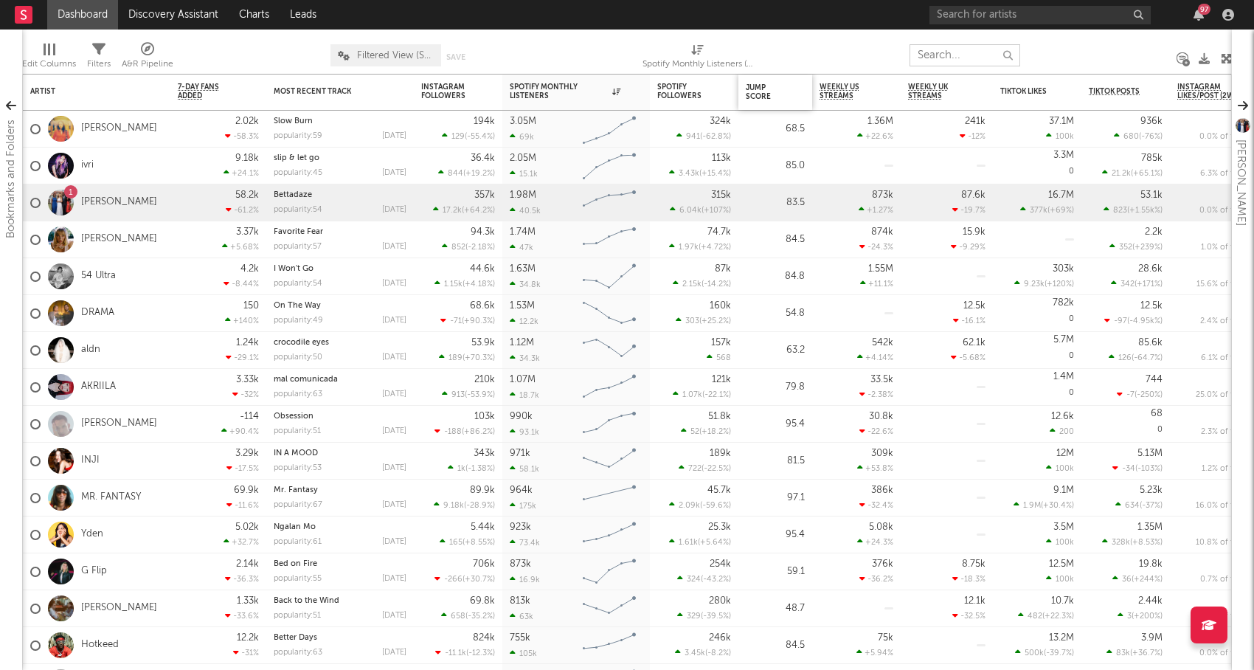
drag, startPoint x: 913, startPoint y: 59, endPoint x: 742, endPoint y: 77, distance: 172.1
click at [911, 59] on input "text" at bounding box center [964, 55] width 111 height 22
click at [178, 15] on link "Discovery Assistant" at bounding box center [173, 14] width 111 height 29
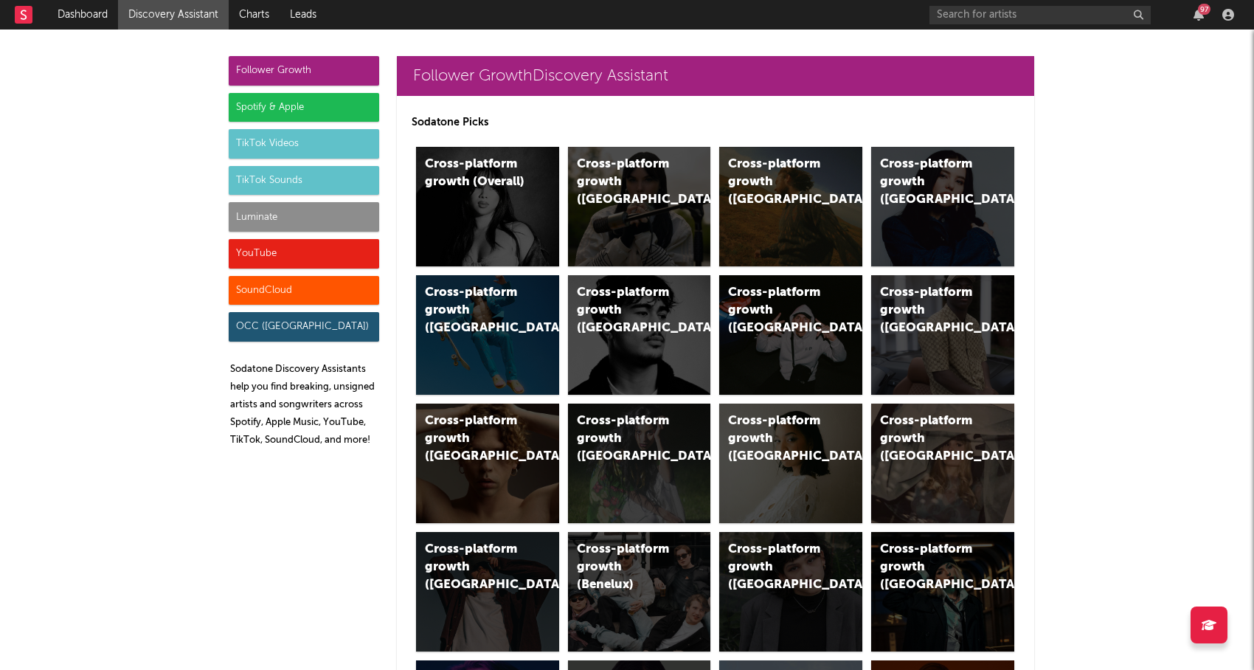
click at [308, 142] on div "TikTok Videos" at bounding box center [304, 143] width 150 height 29
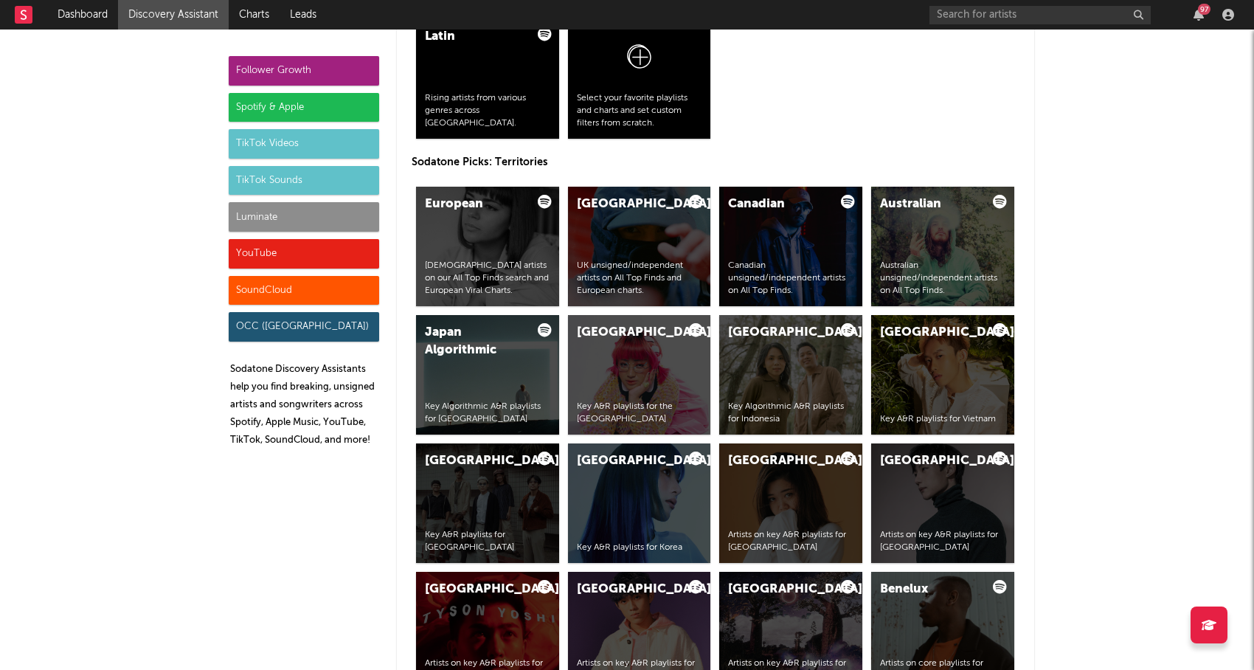
scroll to position [3460, 0]
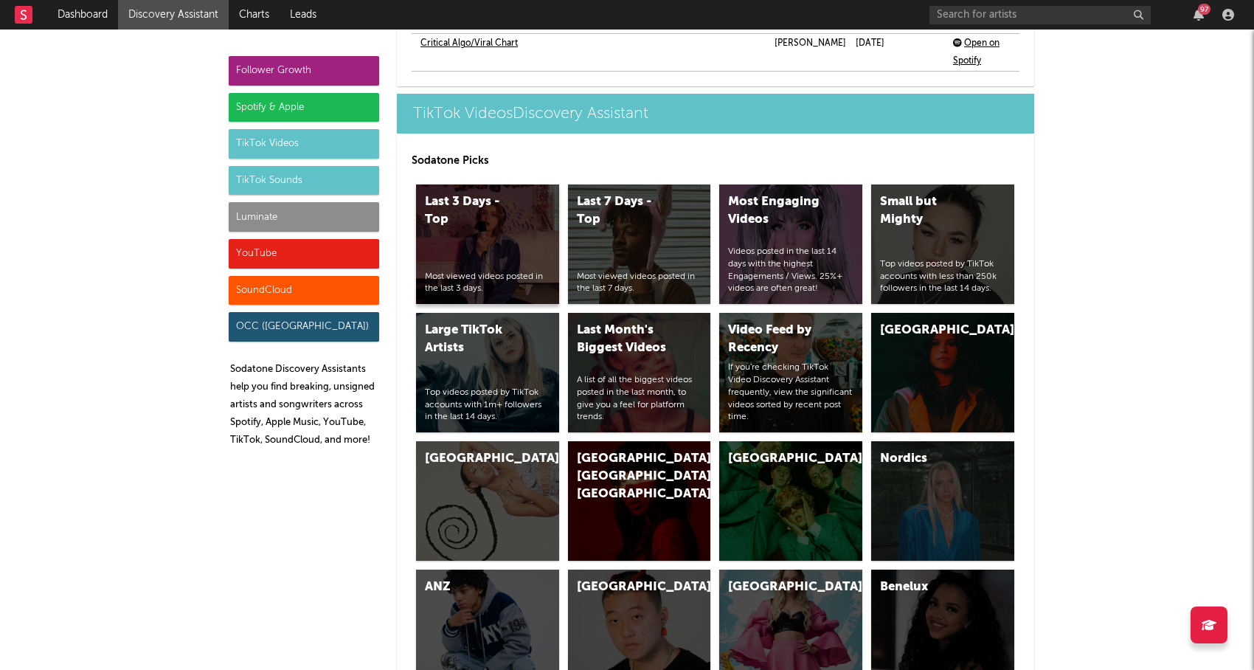
click at [515, 271] on div "Most viewed videos posted in the last 3 days." at bounding box center [487, 283] width 125 height 25
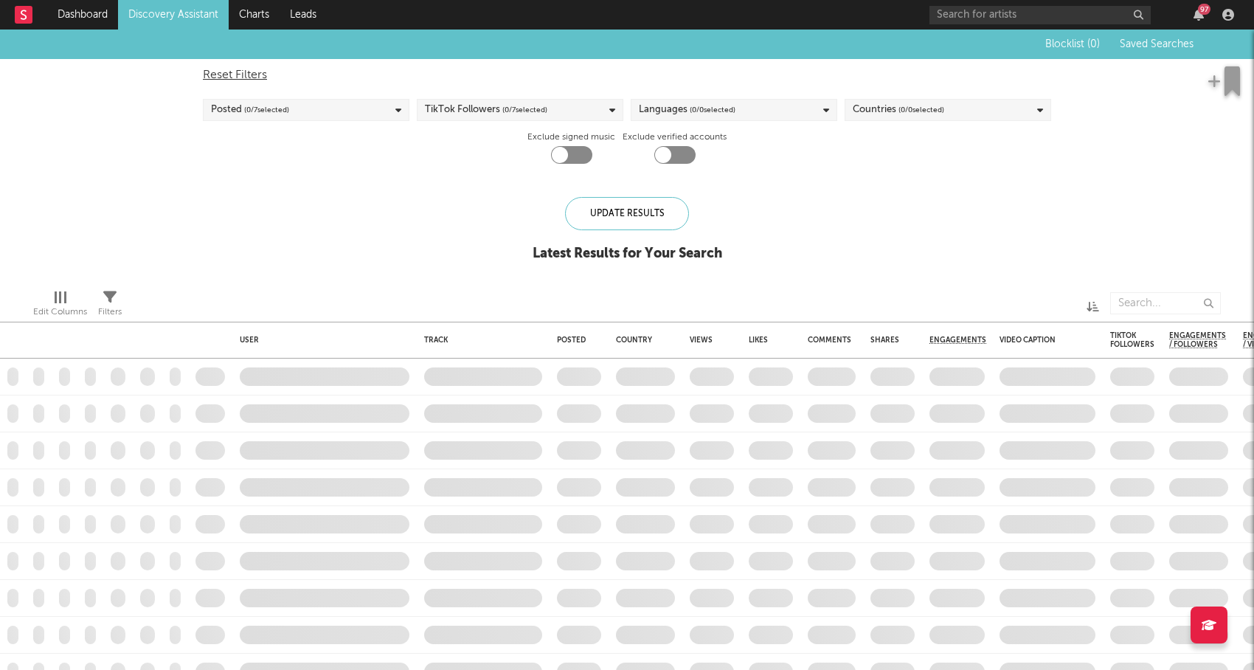
checkbox input "true"
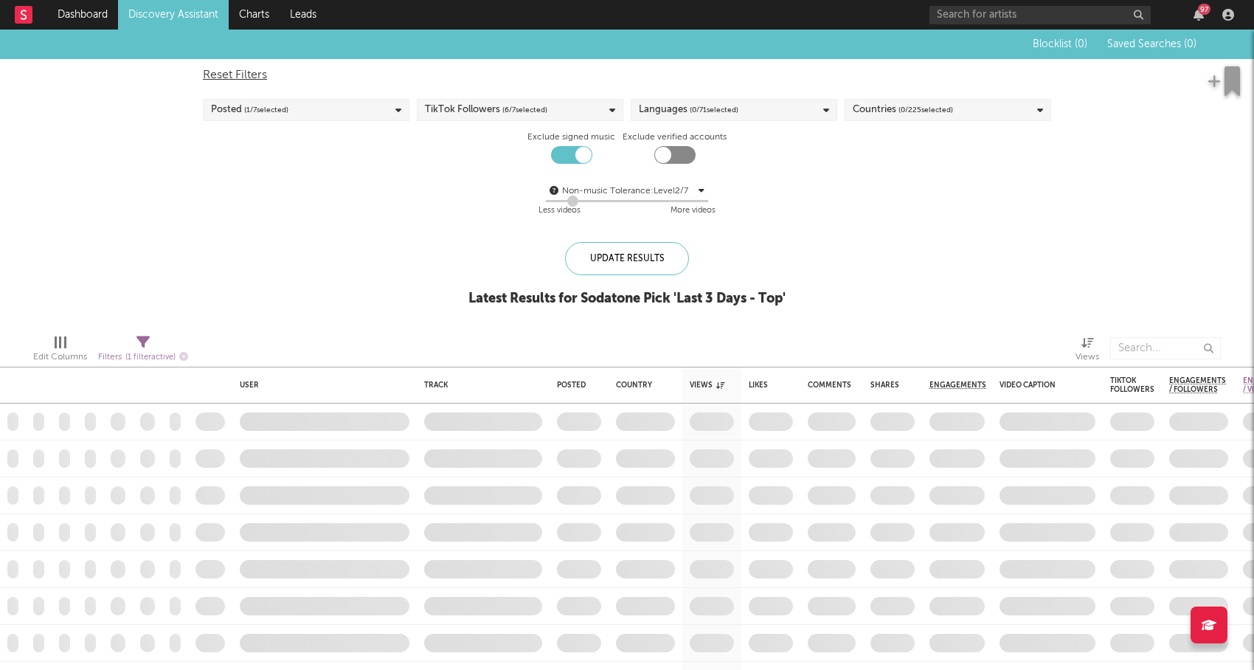
click at [899, 111] on span "( 0 / 225 selected)" at bounding box center [925, 110] width 55 height 18
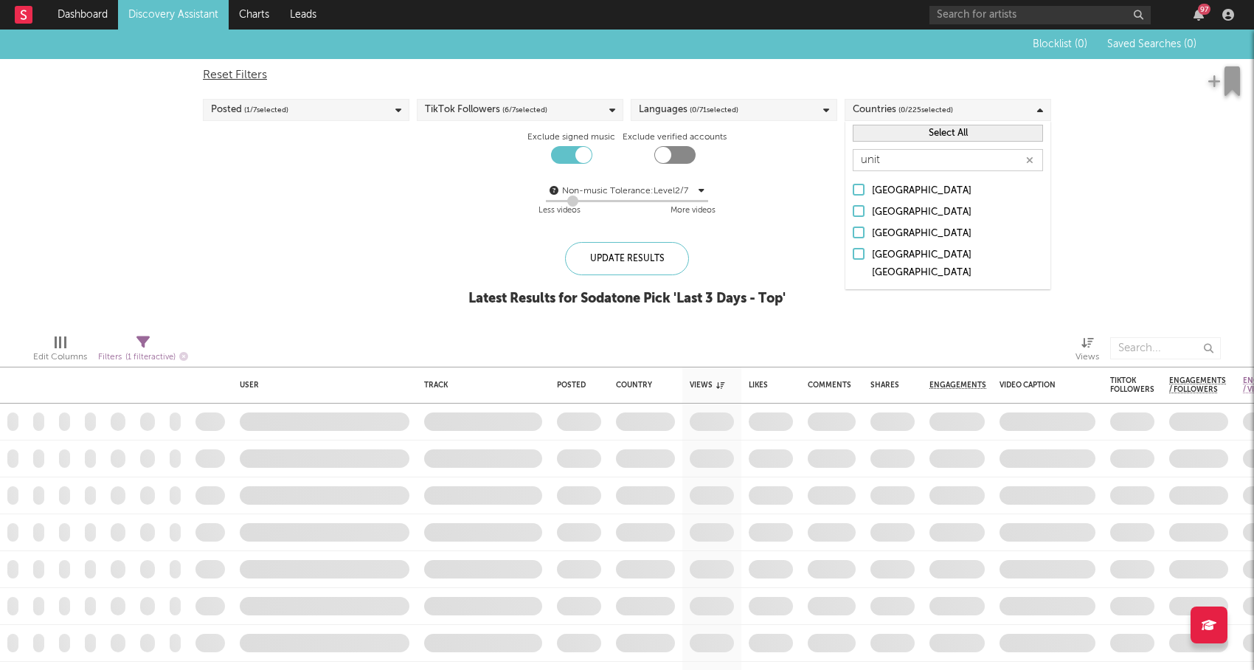
type input "unit"
drag, startPoint x: 861, startPoint y: 228, endPoint x: 853, endPoint y: 227, distance: 7.4
click at [861, 228] on div at bounding box center [858, 232] width 12 height 12
click at [852, 228] on input "[GEOGRAPHIC_DATA]" at bounding box center [852, 234] width 0 height 18
click at [767, 237] on div "Blocklist ( 0 ) Saved Searches ( 0 ) Reset Filters Posted ( 1 / 7 selected) Tik…" at bounding box center [627, 175] width 1254 height 293
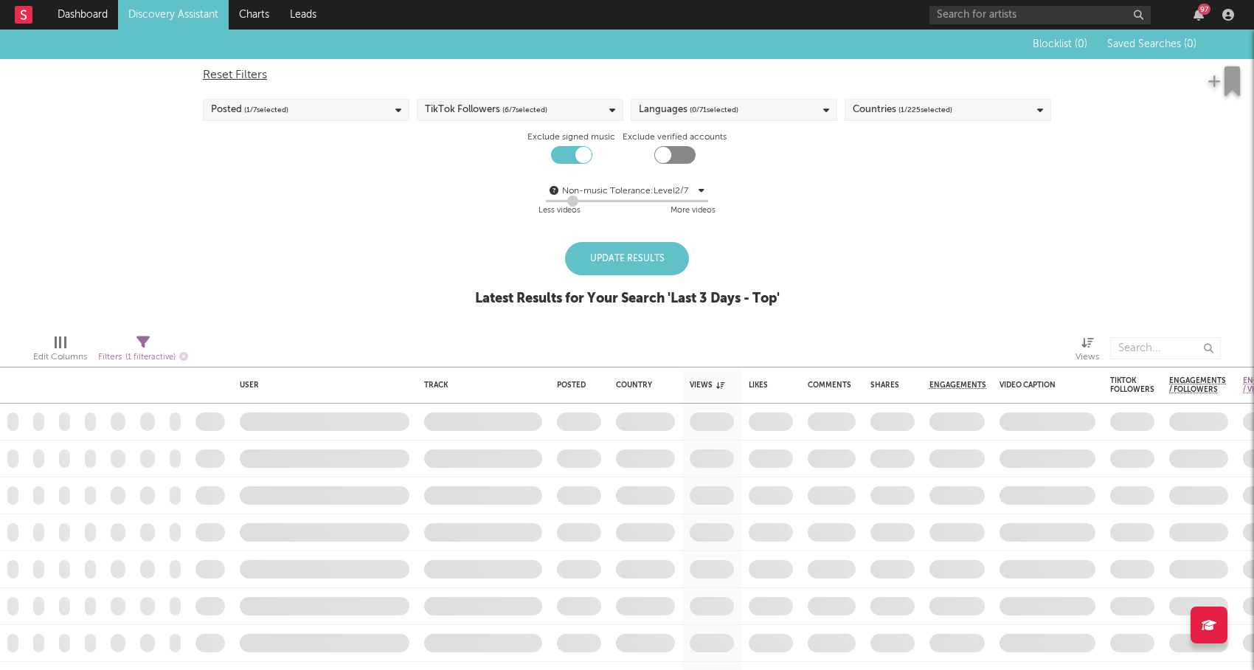
click at [650, 257] on div "Update Results" at bounding box center [627, 258] width 124 height 33
click at [669, 262] on div "Update Results" at bounding box center [627, 258] width 124 height 33
click at [636, 259] on div "Update Results" at bounding box center [627, 258] width 124 height 33
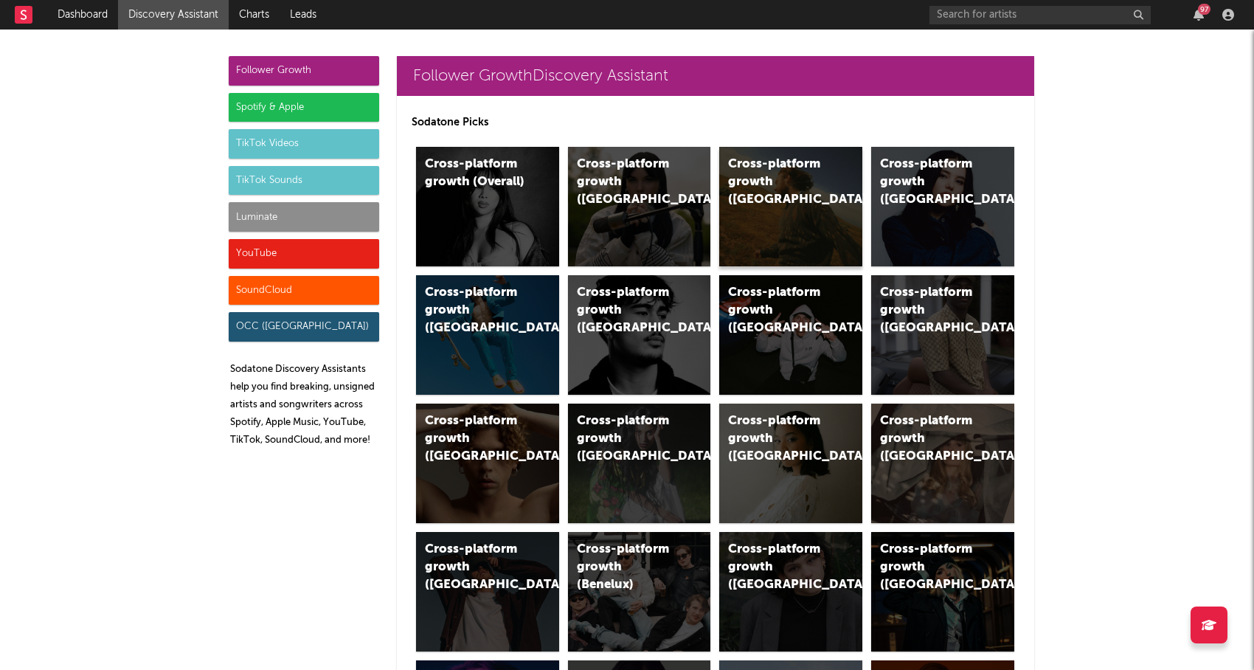
click at [835, 232] on div "Cross-platform growth ([GEOGRAPHIC_DATA])" at bounding box center [790, 206] width 143 height 119
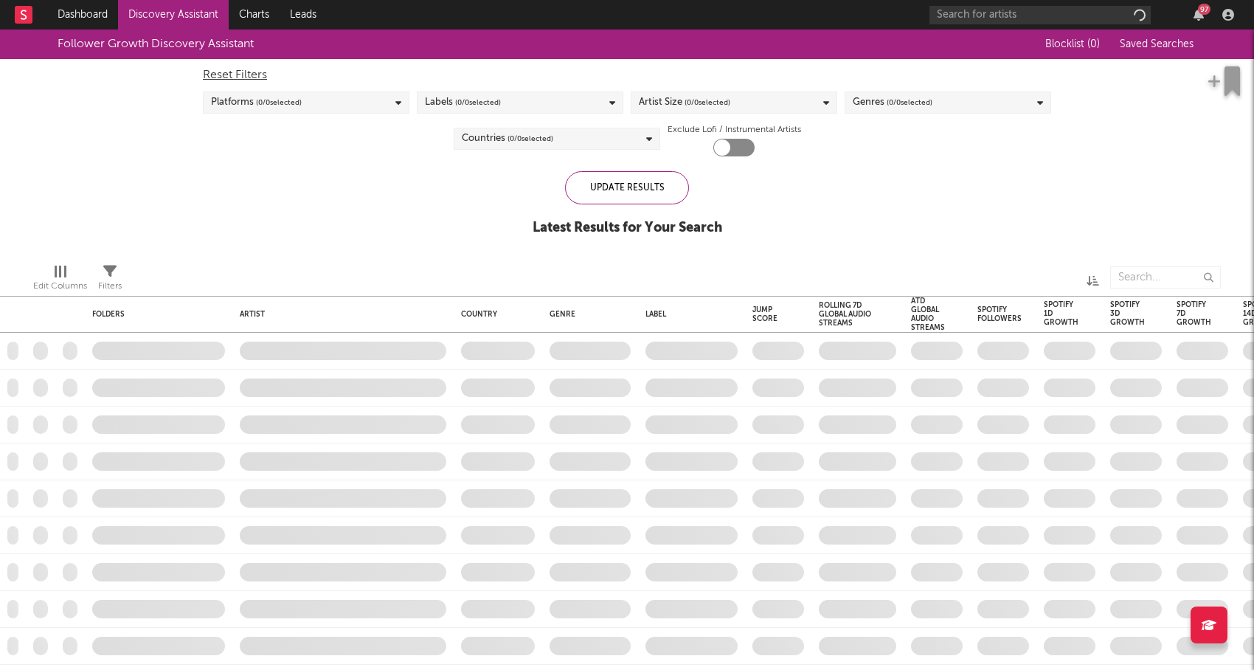
checkbox input "true"
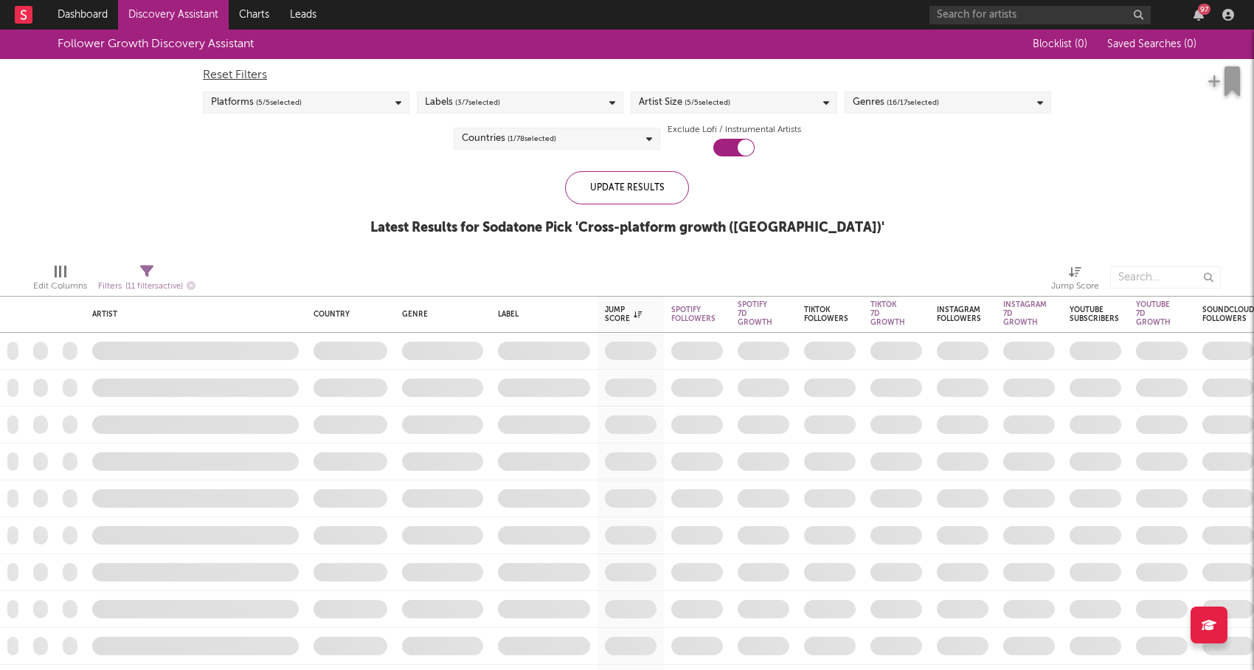
click at [889, 105] on span "( 16 / 17 selected)" at bounding box center [912, 103] width 52 height 18
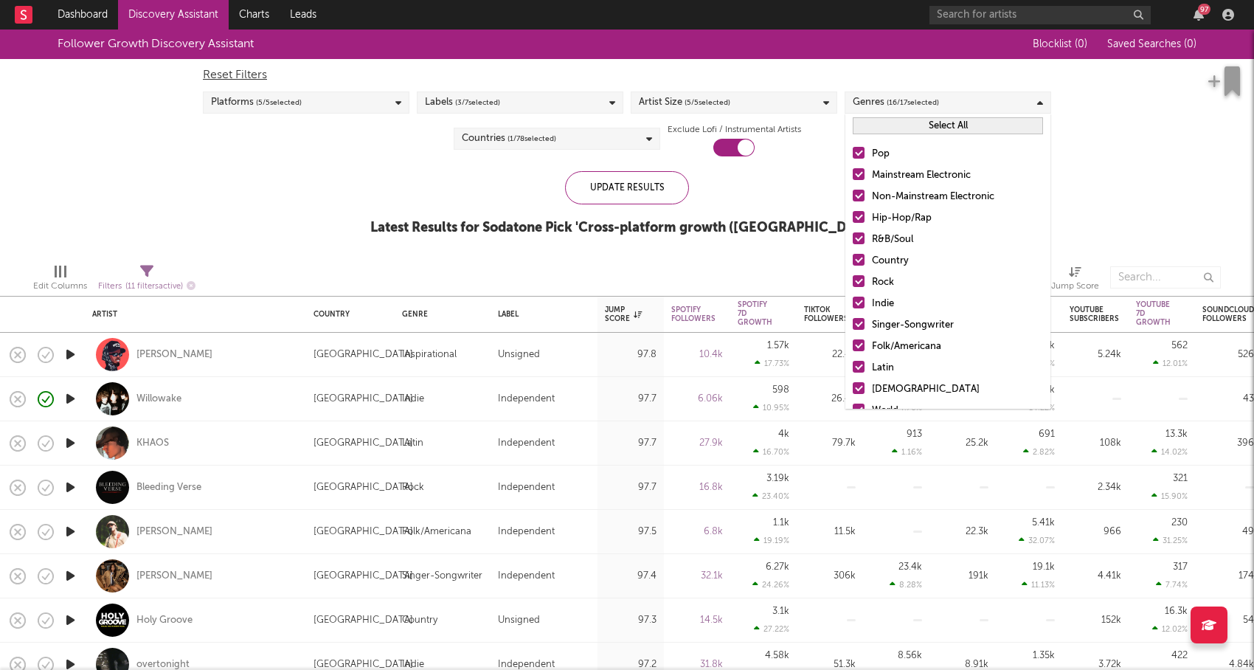
click at [903, 128] on button "Select All" at bounding box center [947, 125] width 190 height 17
click at [903, 128] on button "Deselect All" at bounding box center [947, 125] width 190 height 17
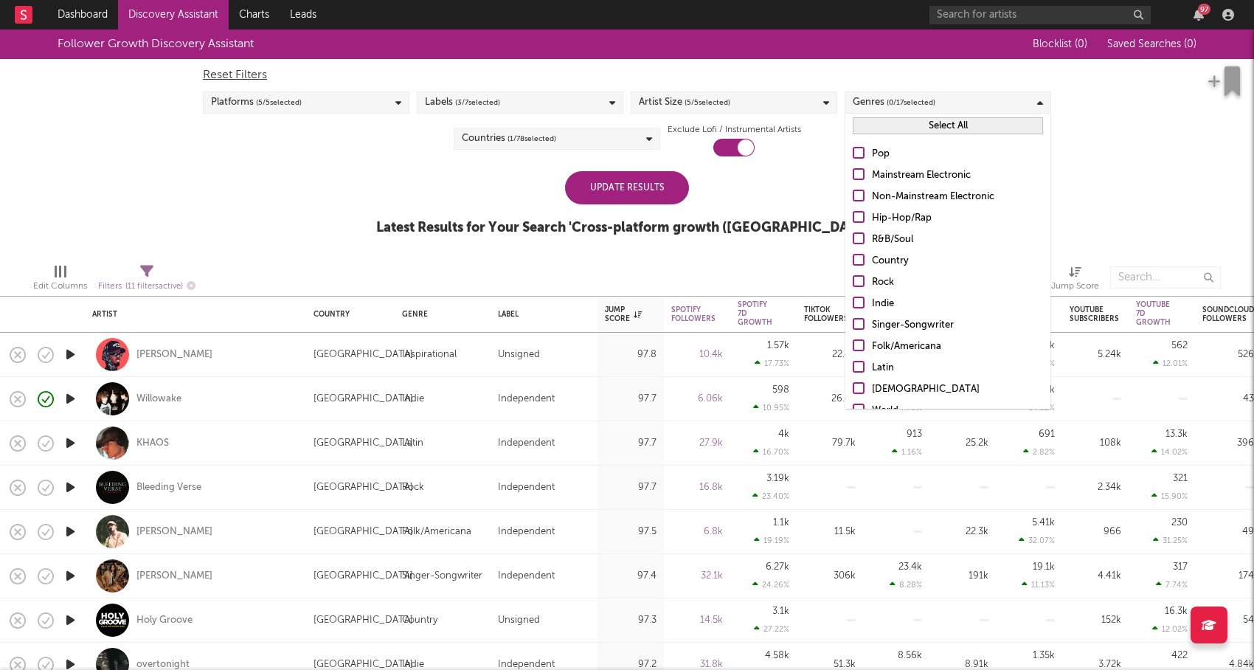
click at [859, 151] on div at bounding box center [858, 153] width 12 height 12
click at [852, 151] on input "Pop" at bounding box center [852, 154] width 0 height 18
click at [521, 102] on div "Labels ( 3 / 7 selected)" at bounding box center [520, 102] width 206 height 22
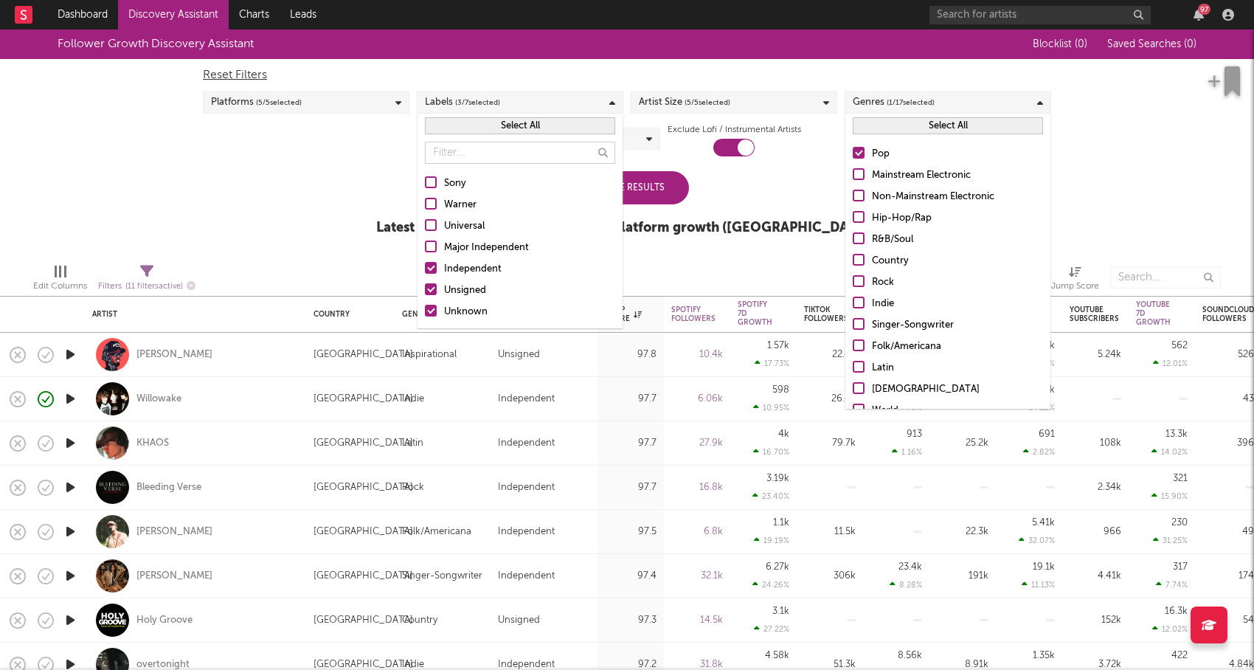
click at [432, 265] on div at bounding box center [431, 268] width 12 height 12
click at [425, 265] on input "Independent" at bounding box center [425, 269] width 0 height 18
drag, startPoint x: 428, startPoint y: 309, endPoint x: 346, endPoint y: 223, distance: 118.9
click at [428, 309] on div at bounding box center [431, 311] width 12 height 12
click at [425, 309] on input "Unknown" at bounding box center [425, 312] width 0 height 18
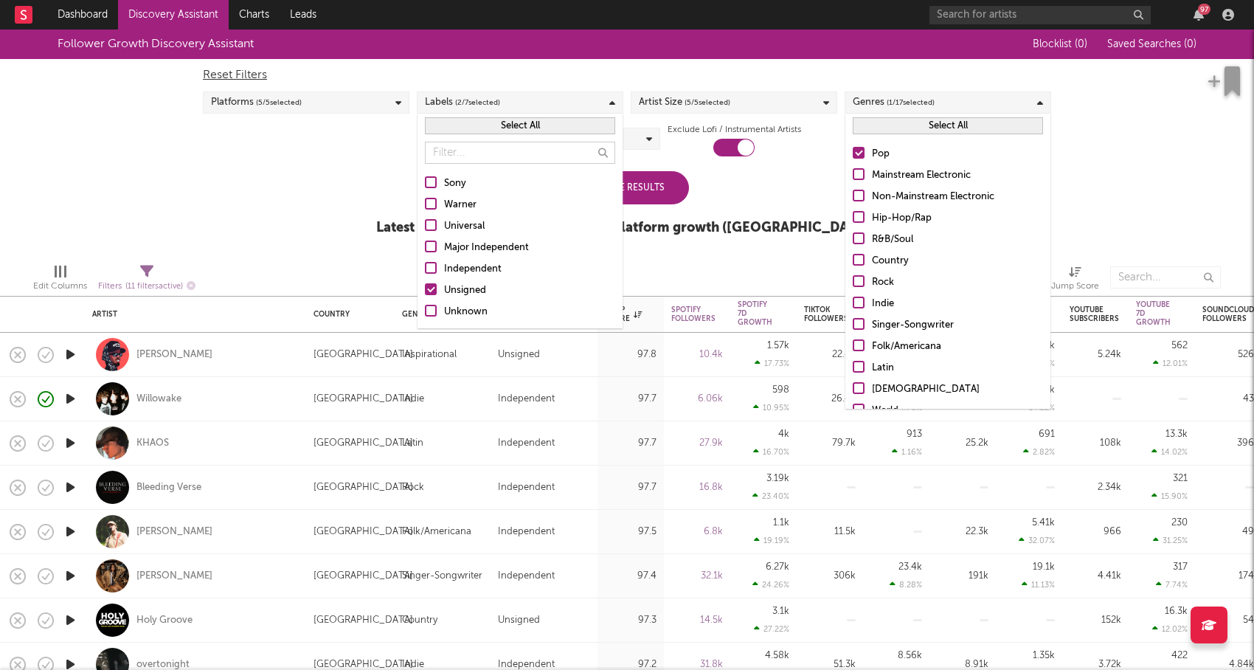
click at [346, 223] on div "Follower Growth Discovery Assistant Blocklist ( 0 ) Saved Searches ( 0 ) Reset …" at bounding box center [627, 140] width 1254 height 222
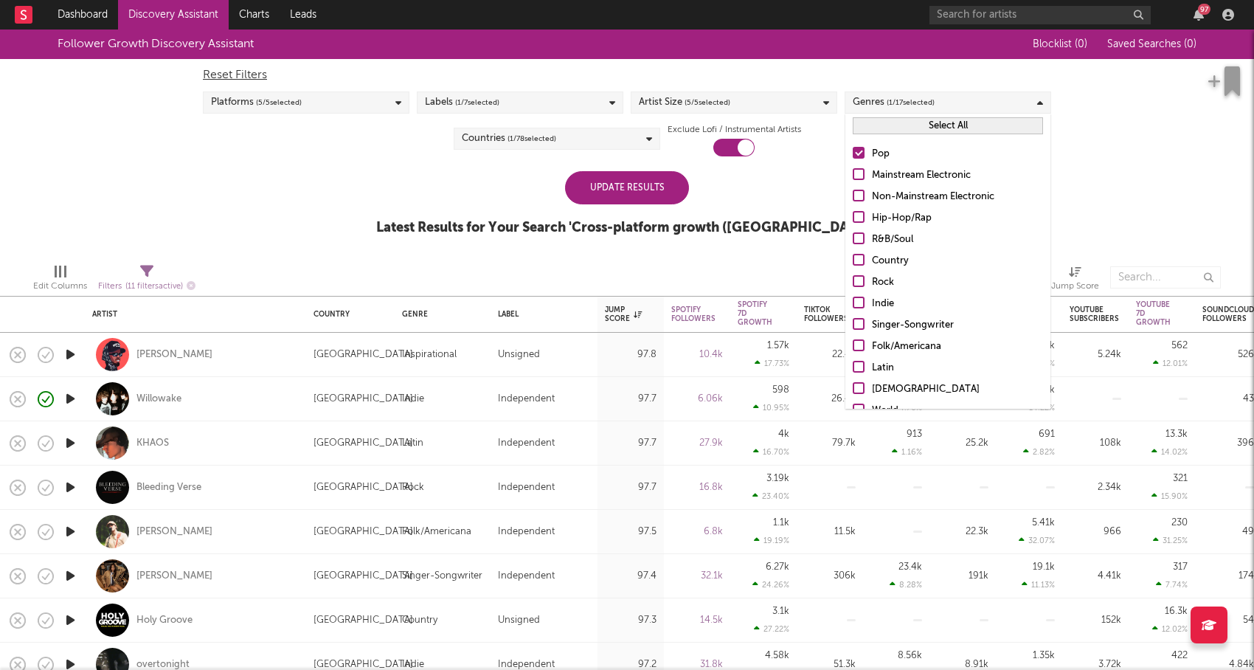
click at [305, 97] on div "Platforms ( 5 / 5 selected)" at bounding box center [306, 102] width 206 height 22
click at [218, 220] on div at bounding box center [217, 225] width 12 height 12
click at [211, 220] on input "SoundCloud" at bounding box center [211, 227] width 0 height 18
click at [215, 203] on div at bounding box center [217, 204] width 12 height 12
click at [211, 203] on input "YouTube" at bounding box center [211, 205] width 0 height 18
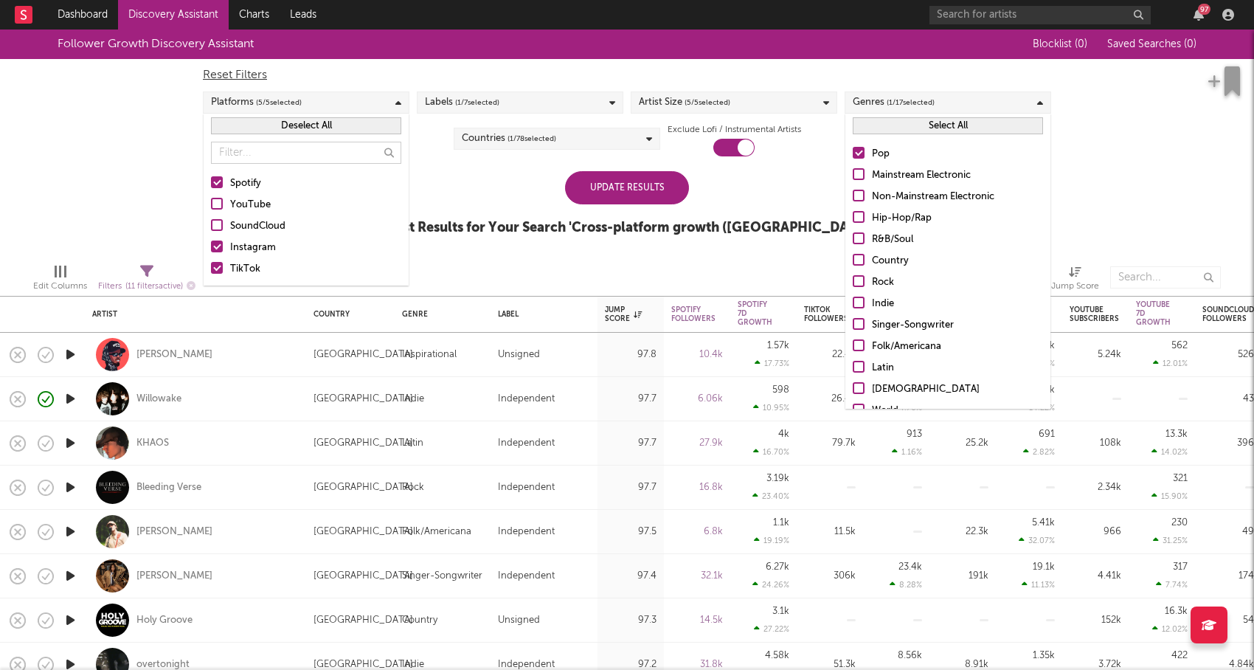
click at [215, 181] on div at bounding box center [217, 182] width 12 height 12
click at [211, 181] on input "Spotify" at bounding box center [211, 184] width 0 height 18
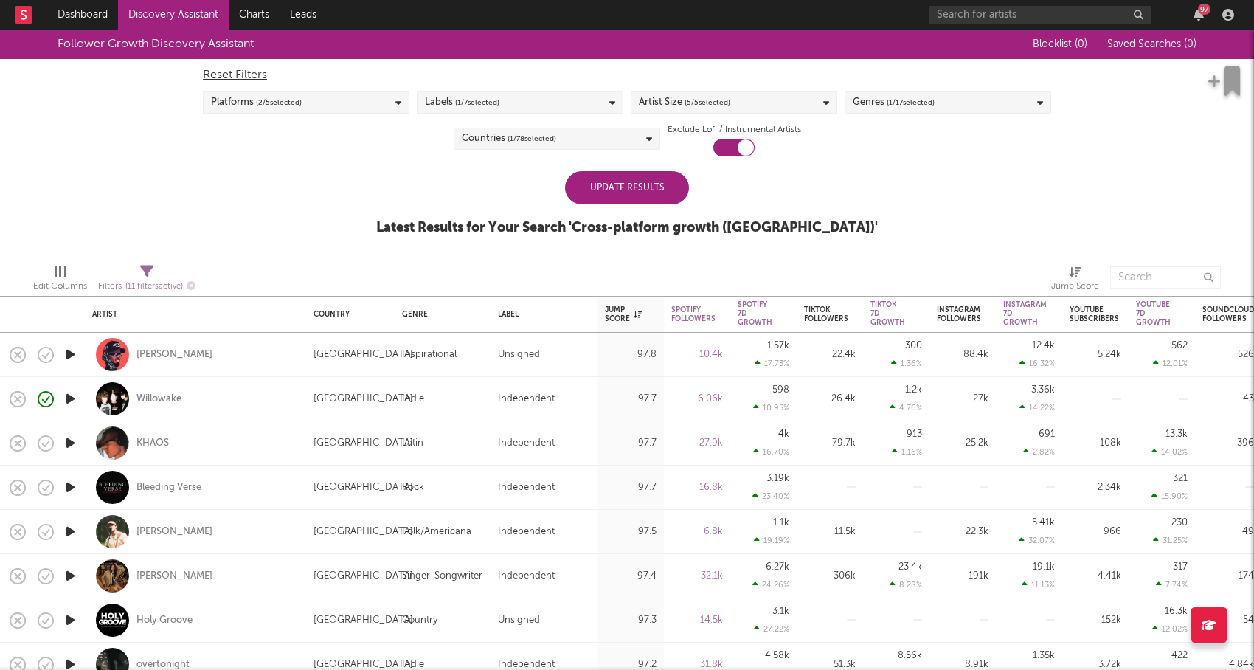
drag, startPoint x: 136, startPoint y: 185, endPoint x: 151, endPoint y: 190, distance: 16.3
click at [136, 185] on div "Follower Growth Discovery Assistant Blocklist ( 0 ) Saved Searches ( 0 ) Reset …" at bounding box center [627, 140] width 1254 height 222
click at [633, 198] on div "Update Results" at bounding box center [627, 187] width 124 height 33
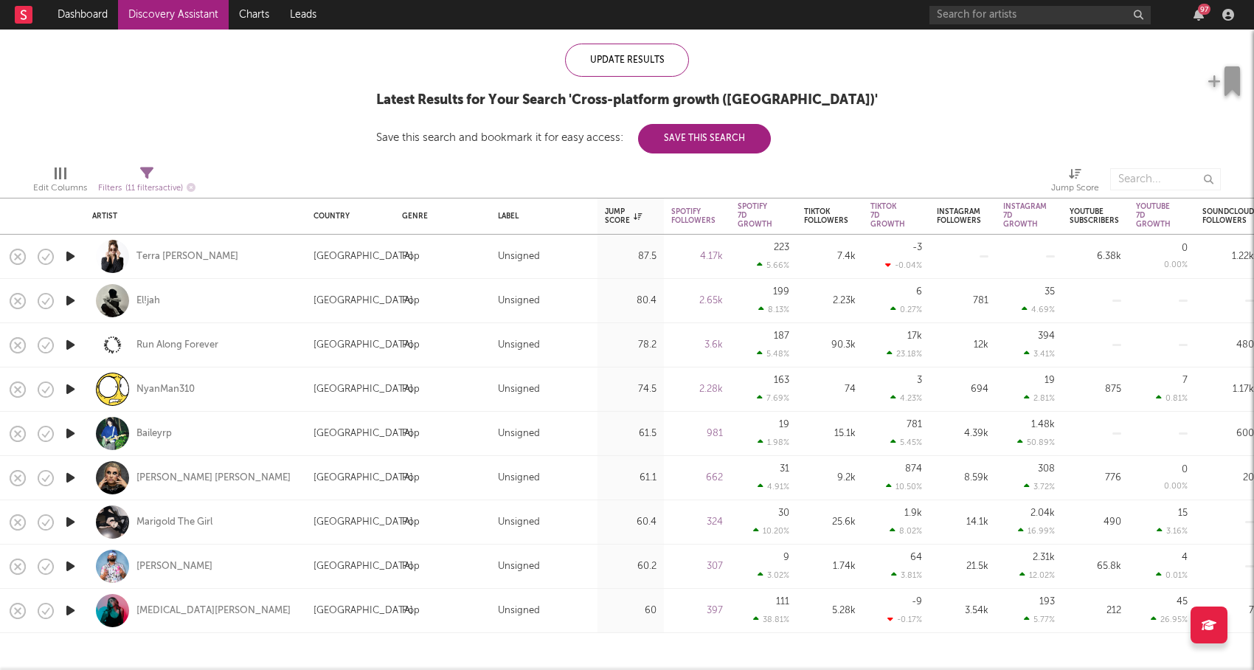
click at [74, 520] on icon "button" at bounding box center [70, 521] width 15 height 18
click at [74, 520] on icon "button" at bounding box center [70, 521] width 14 height 18
click at [757, 209] on div "Spotify 7D Growth" at bounding box center [754, 215] width 35 height 27
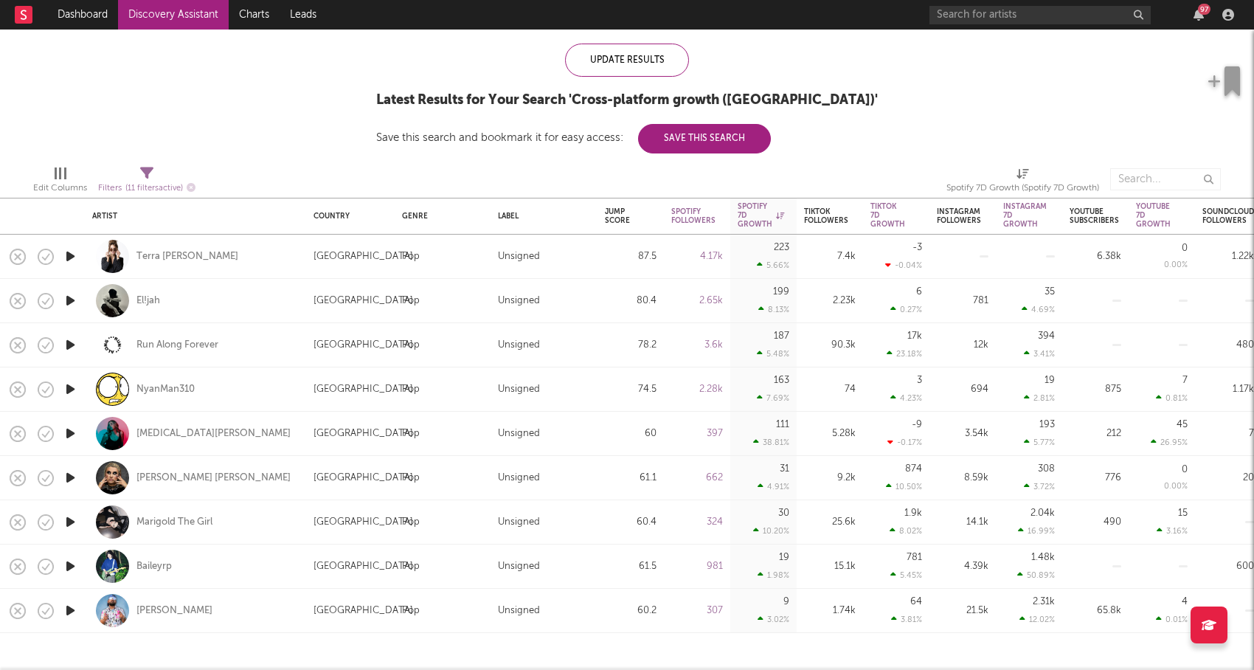
click at [67, 571] on icon "button" at bounding box center [70, 566] width 15 height 18
click at [72, 569] on icon "button" at bounding box center [70, 566] width 14 height 18
click at [151, 574] on div "Baileyrp" at bounding box center [195, 566] width 206 height 44
select select "1w"
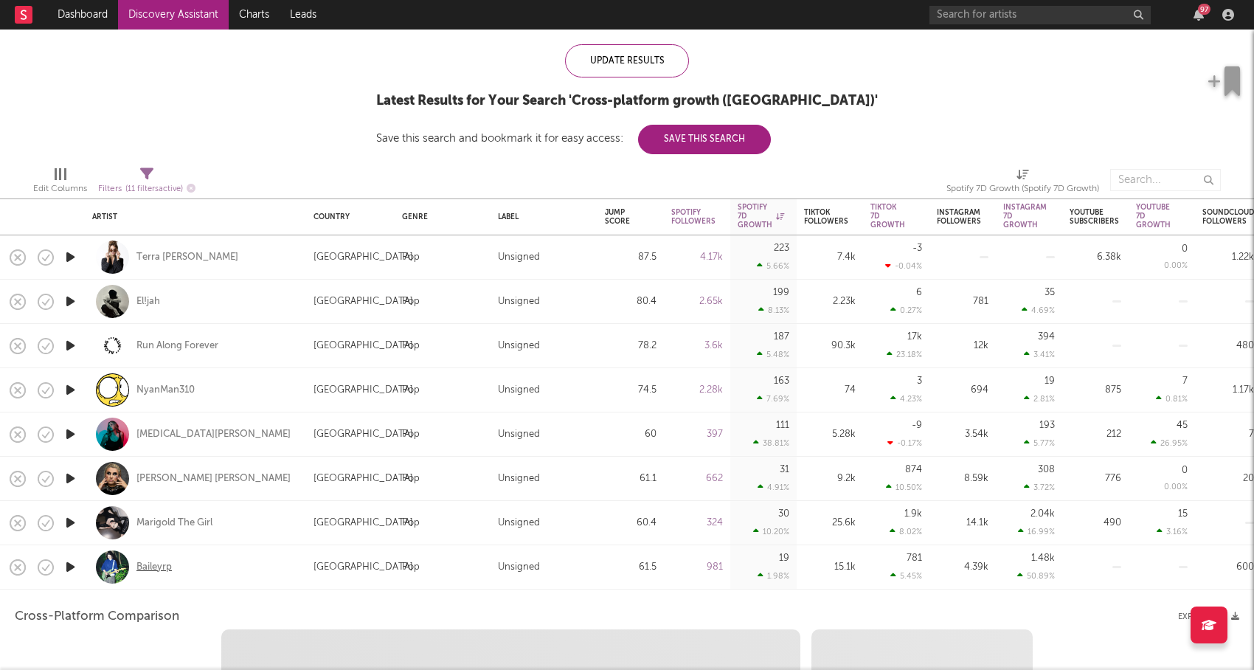
select select "1w"
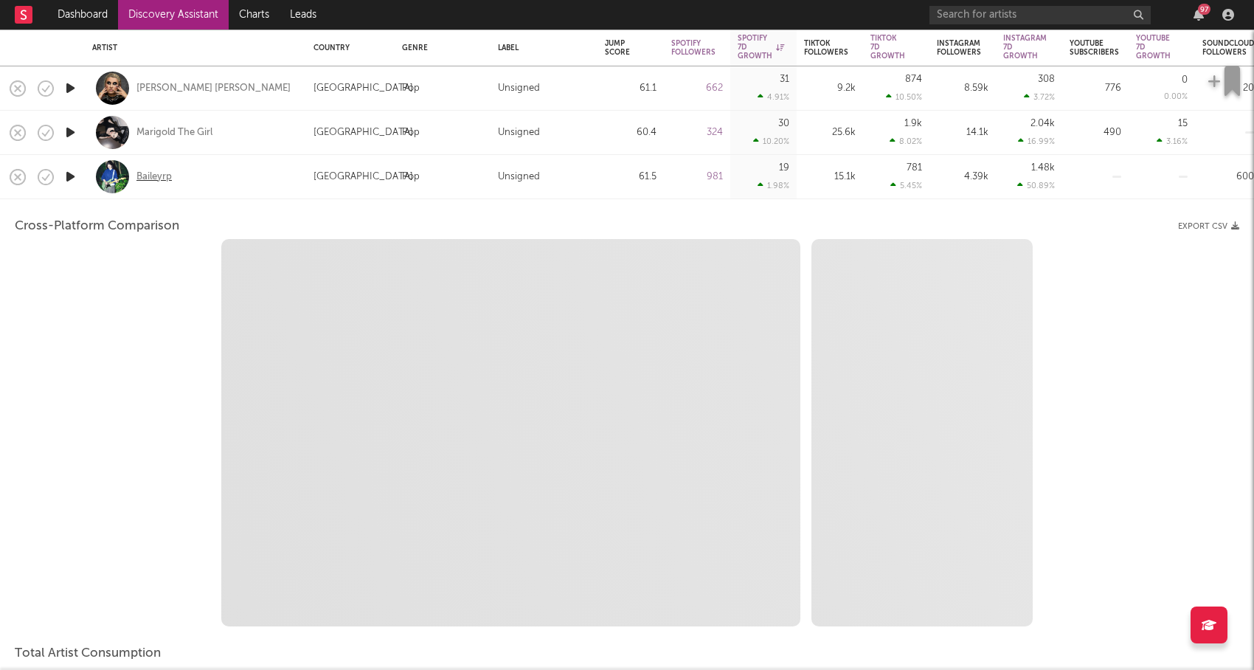
select select "1m"
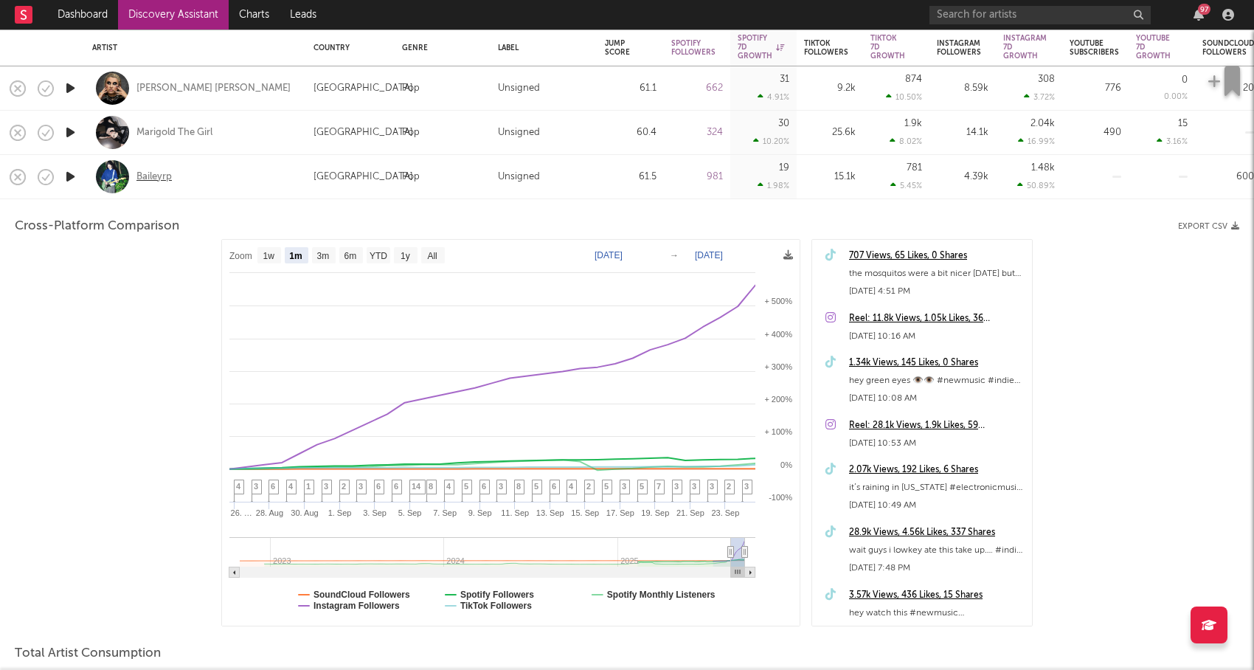
click at [159, 177] on div "Baileyrp" at bounding box center [153, 176] width 35 height 13
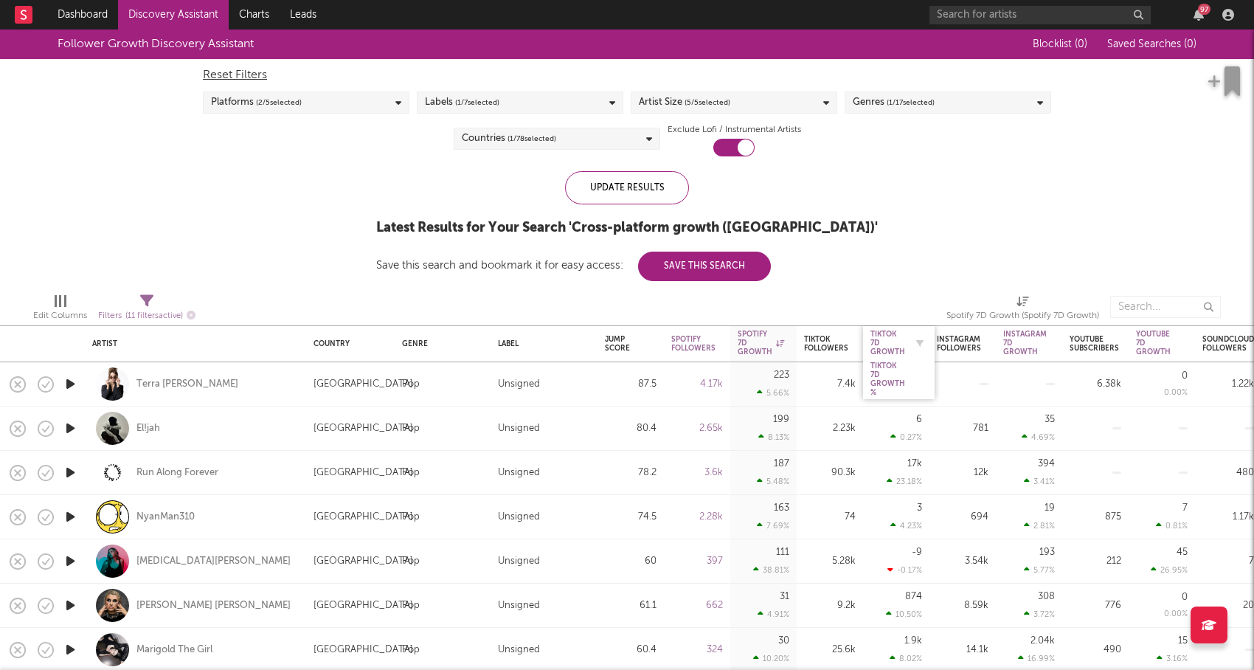
click at [881, 346] on div "Tiktok 7D Growth" at bounding box center [887, 343] width 35 height 27
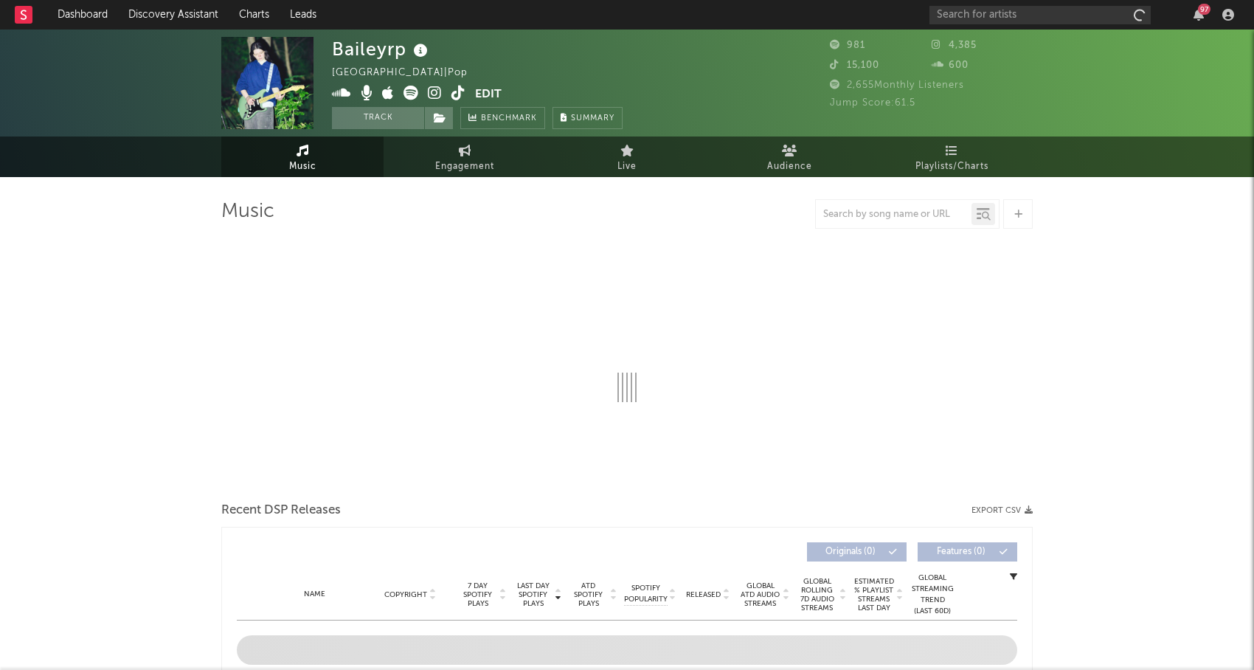
select select "1w"
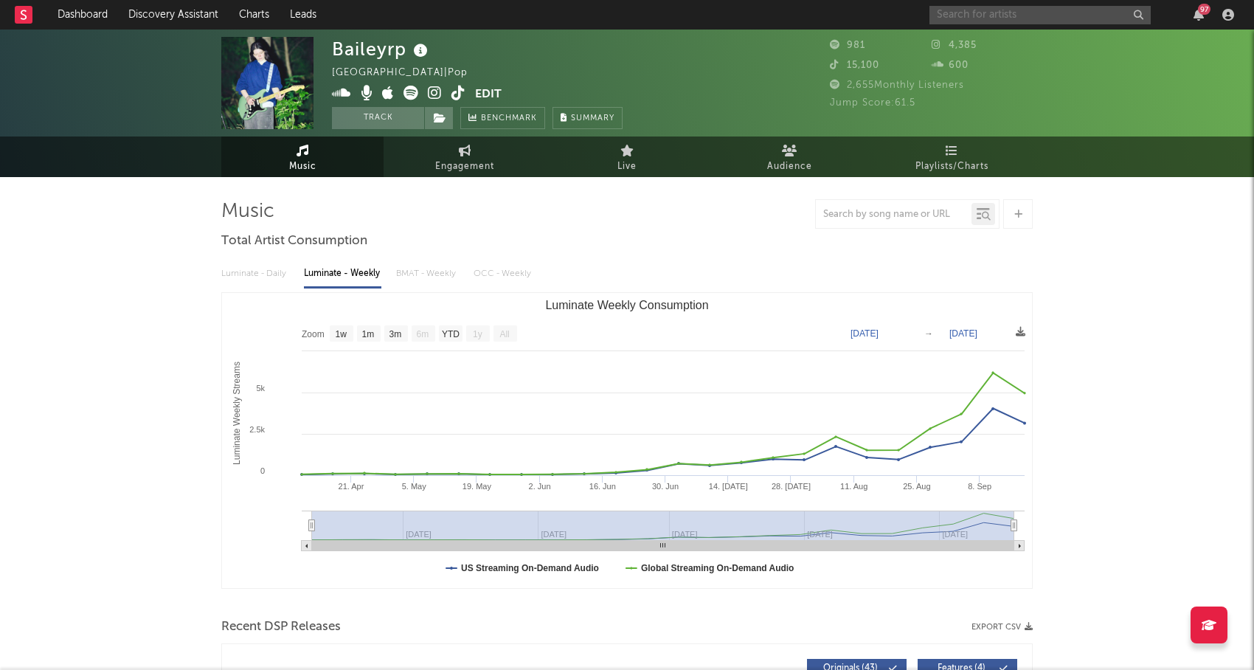
click at [986, 17] on input "text" at bounding box center [1039, 15] width 221 height 18
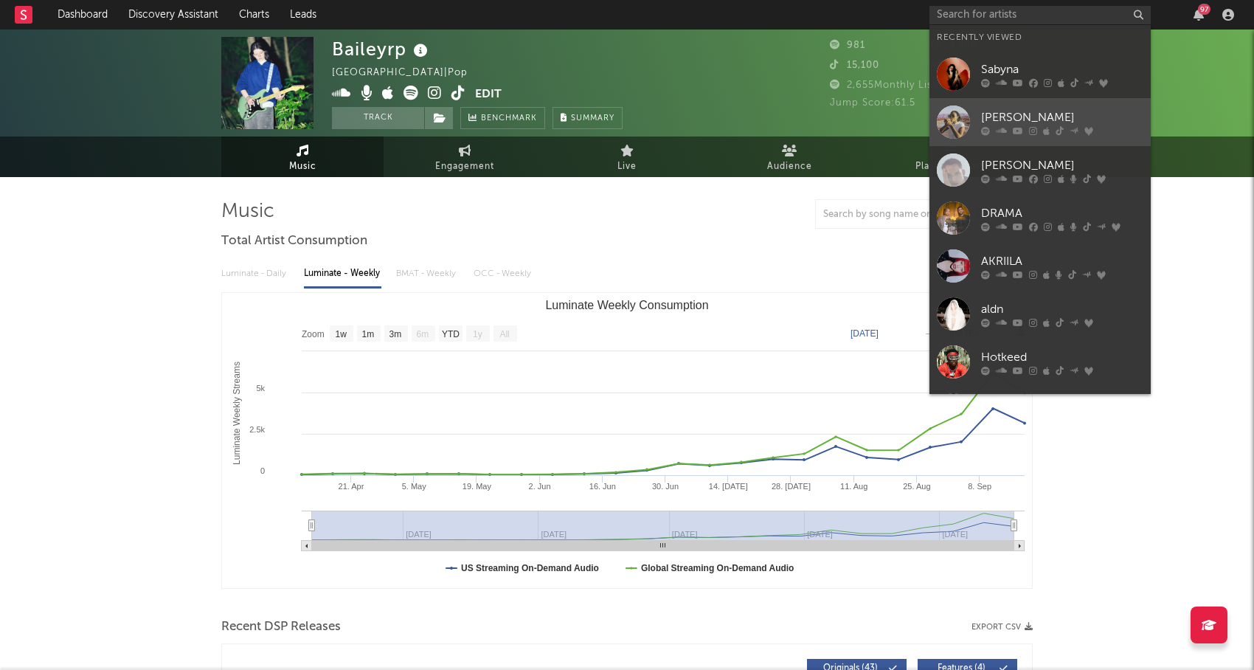
click at [1004, 113] on div "[PERSON_NAME]" at bounding box center [1062, 117] width 162 height 18
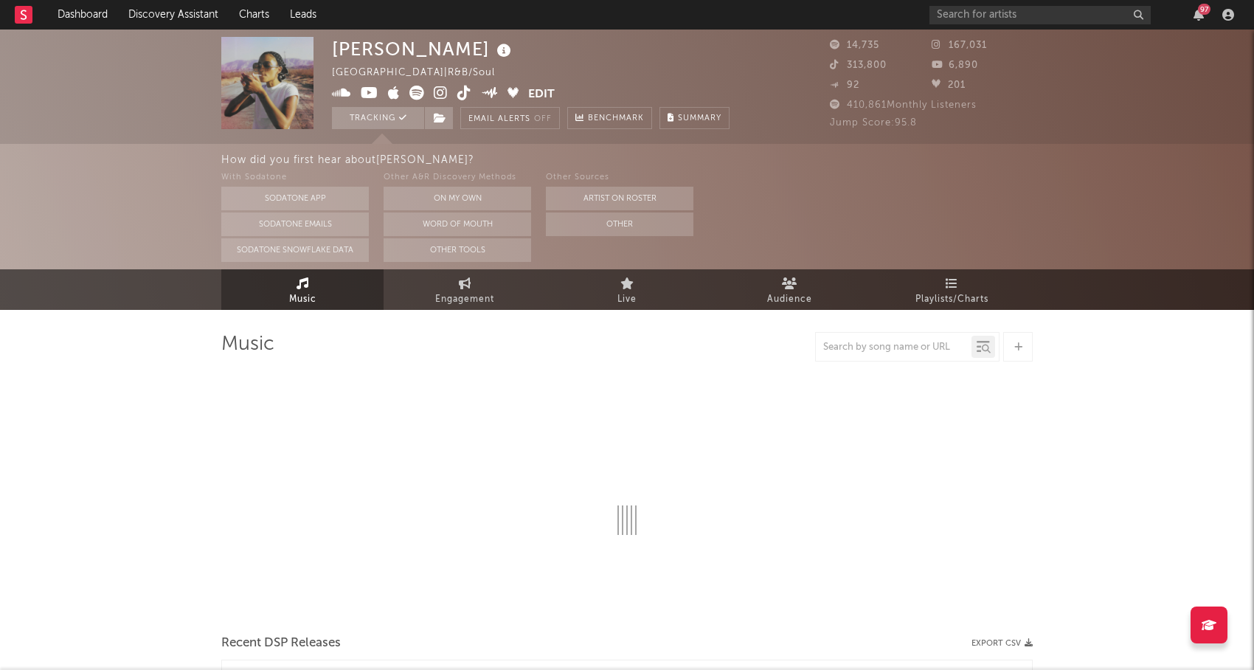
select select "6m"
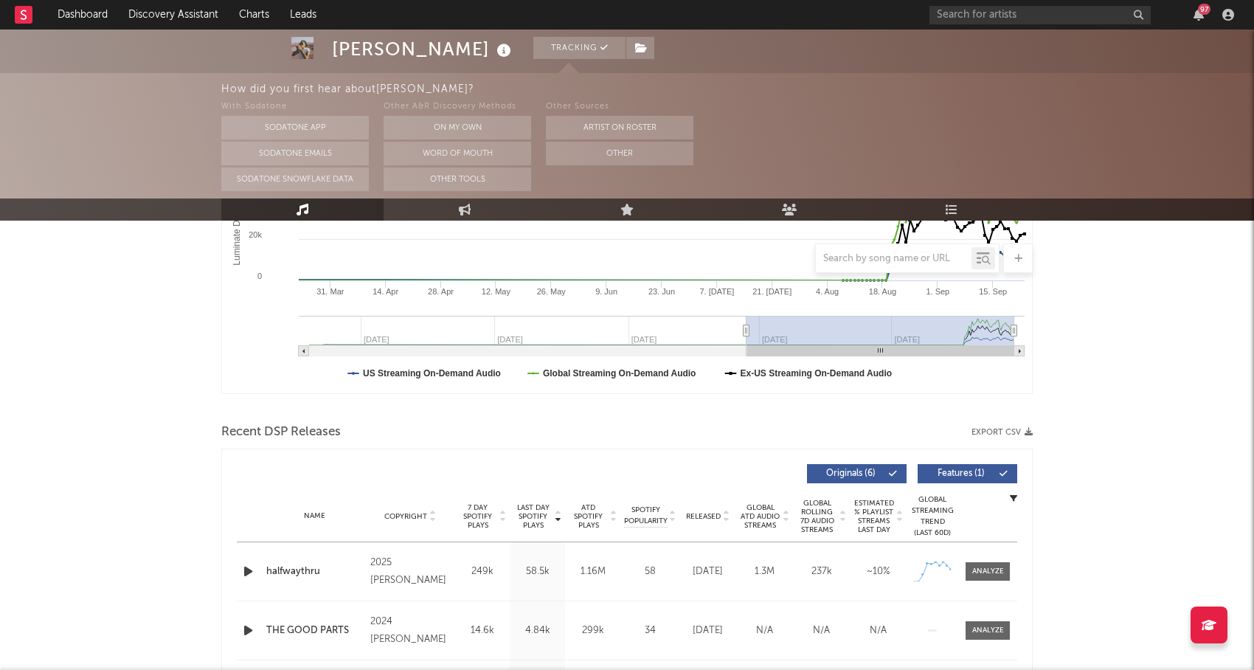
scroll to position [330, 0]
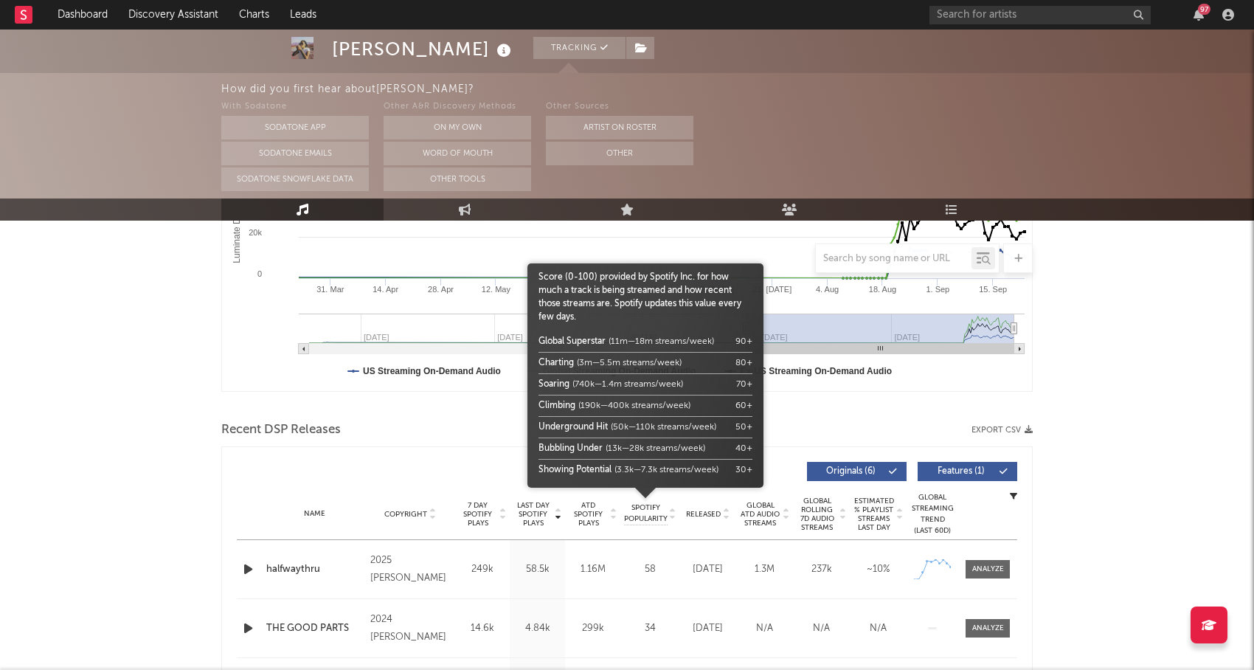
click at [689, 512] on div at bounding box center [645, 505] width 236 height 37
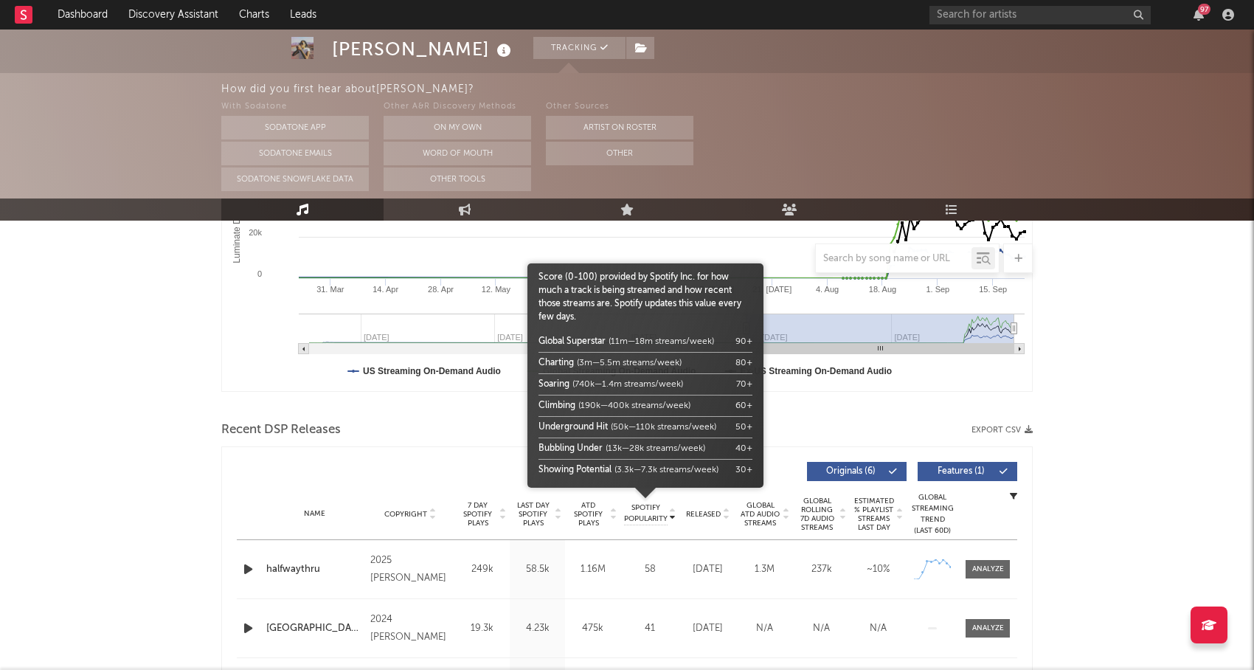
click at [587, 508] on div at bounding box center [645, 505] width 236 height 37
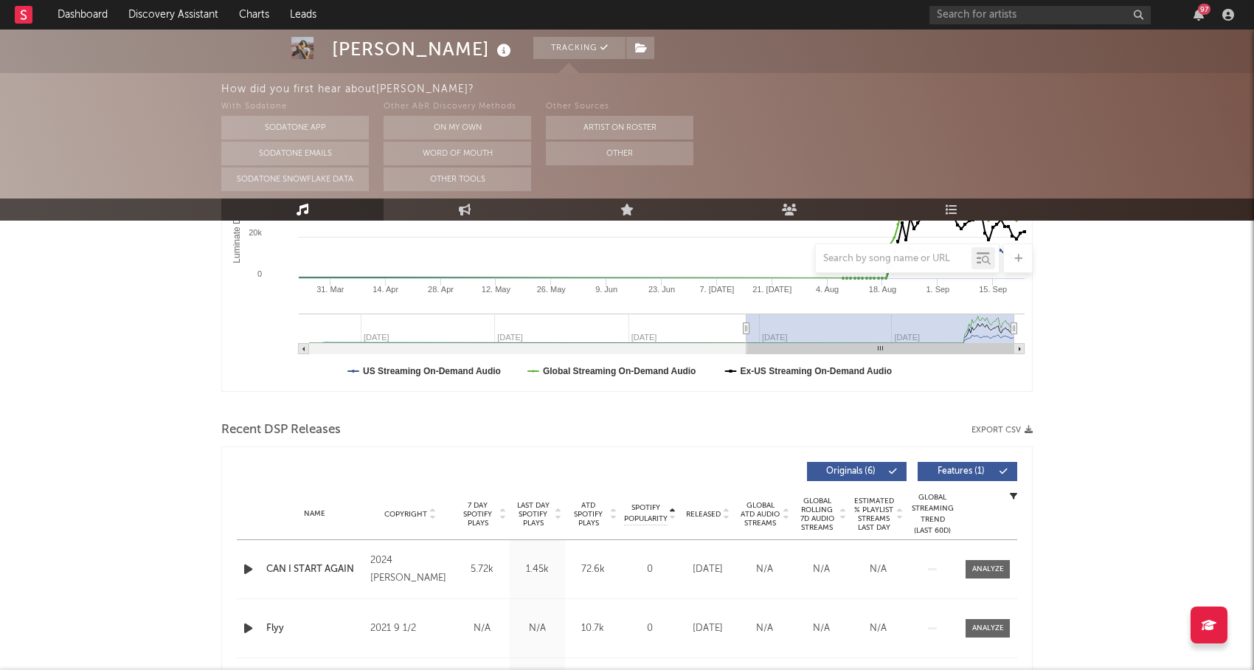
click at [587, 508] on span "ATD Spotify Plays" at bounding box center [588, 514] width 39 height 27
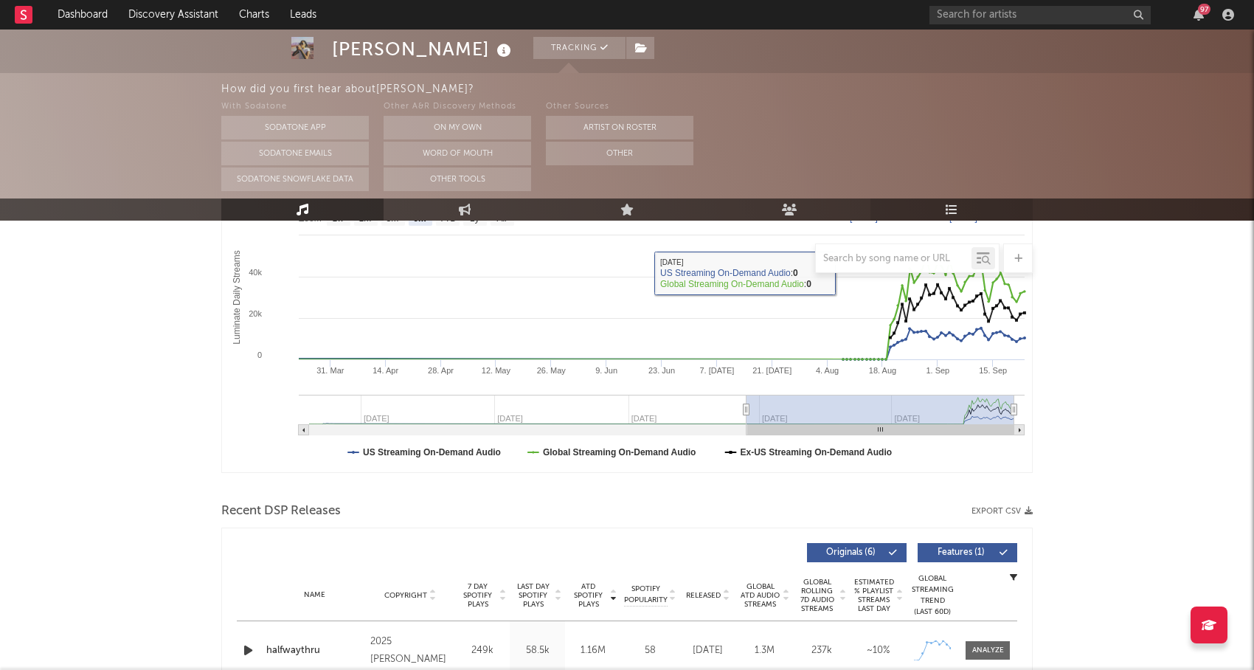
click at [942, 214] on link "Playlists/Charts" at bounding box center [951, 209] width 162 height 22
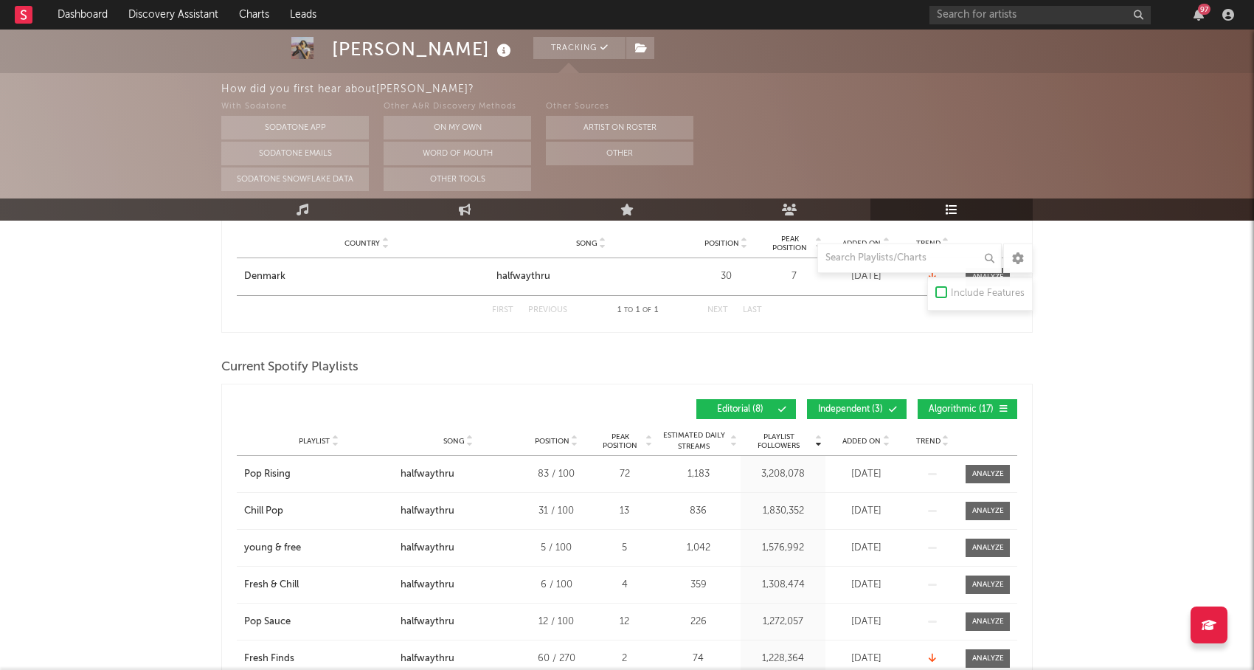
scroll to position [277, 0]
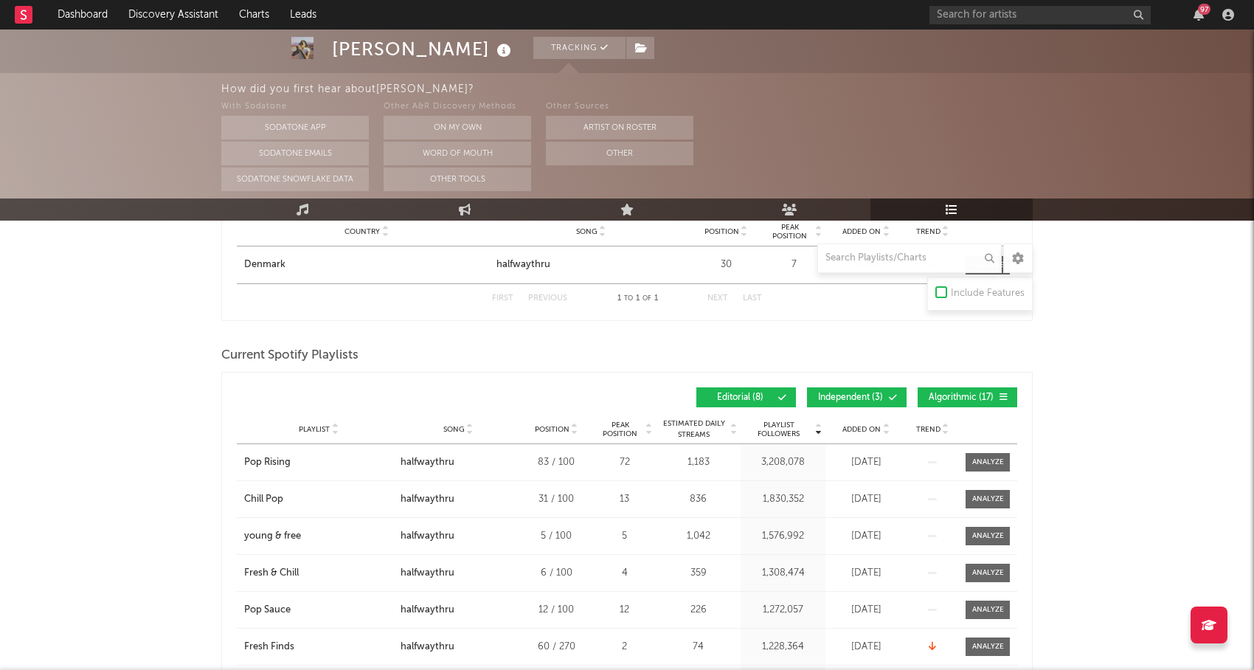
click at [886, 392] on button "Independent ( 3 )" at bounding box center [857, 397] width 100 height 20
click at [984, 390] on button "Algorithmic ( 17 )" at bounding box center [967, 397] width 100 height 20
